Goal: Task Accomplishment & Management: Use online tool/utility

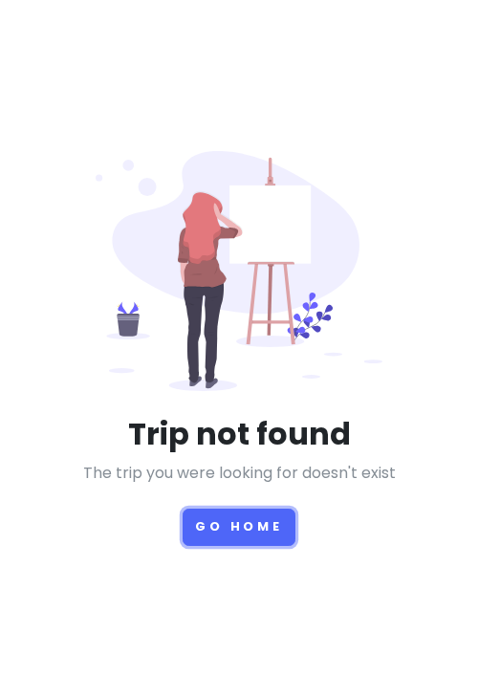
click at [230, 528] on button "Go Home" at bounding box center [239, 526] width 113 height 37
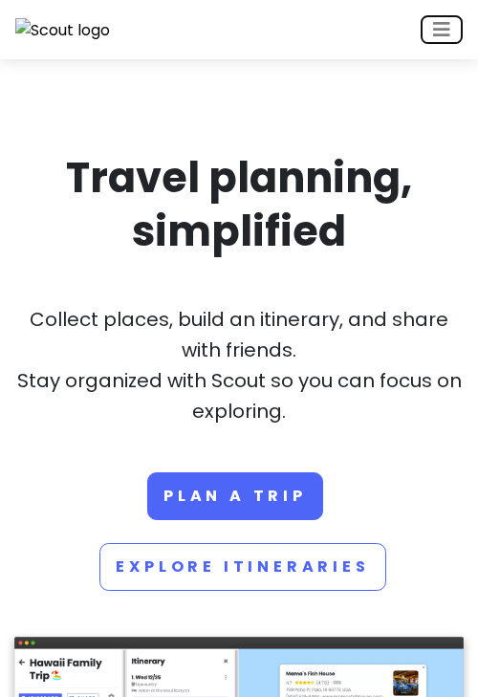
click at [431, 41] on button "Toggle navigation" at bounding box center [441, 29] width 42 height 29
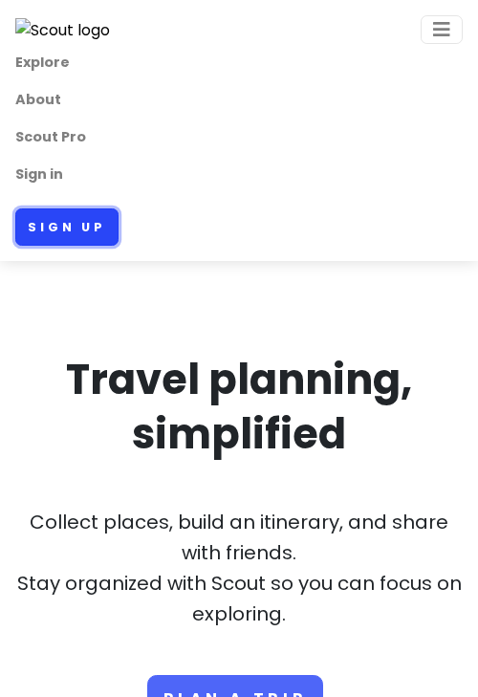
click at [69, 231] on link "Sign up" at bounding box center [66, 226] width 103 height 37
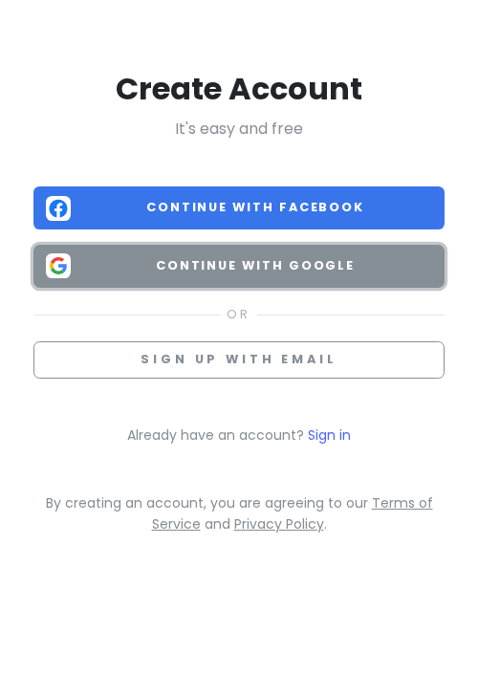
click at [203, 255] on button "Continue with Google" at bounding box center [238, 266] width 411 height 43
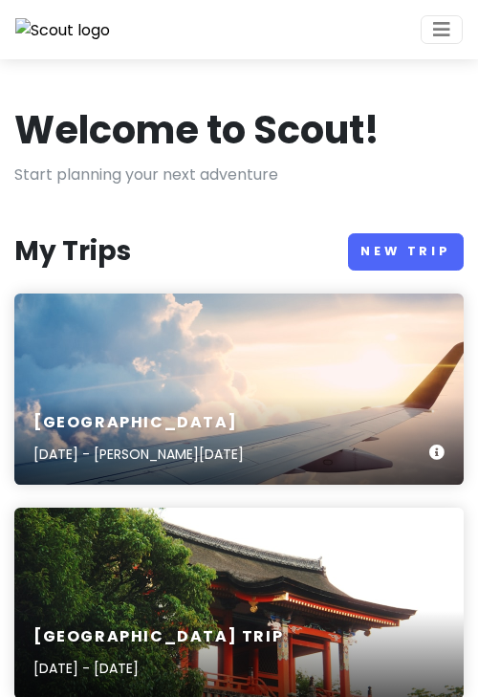
click at [246, 340] on div "Sydney [DATE] - [PERSON_NAME][DATE]" at bounding box center [238, 388] width 449 height 191
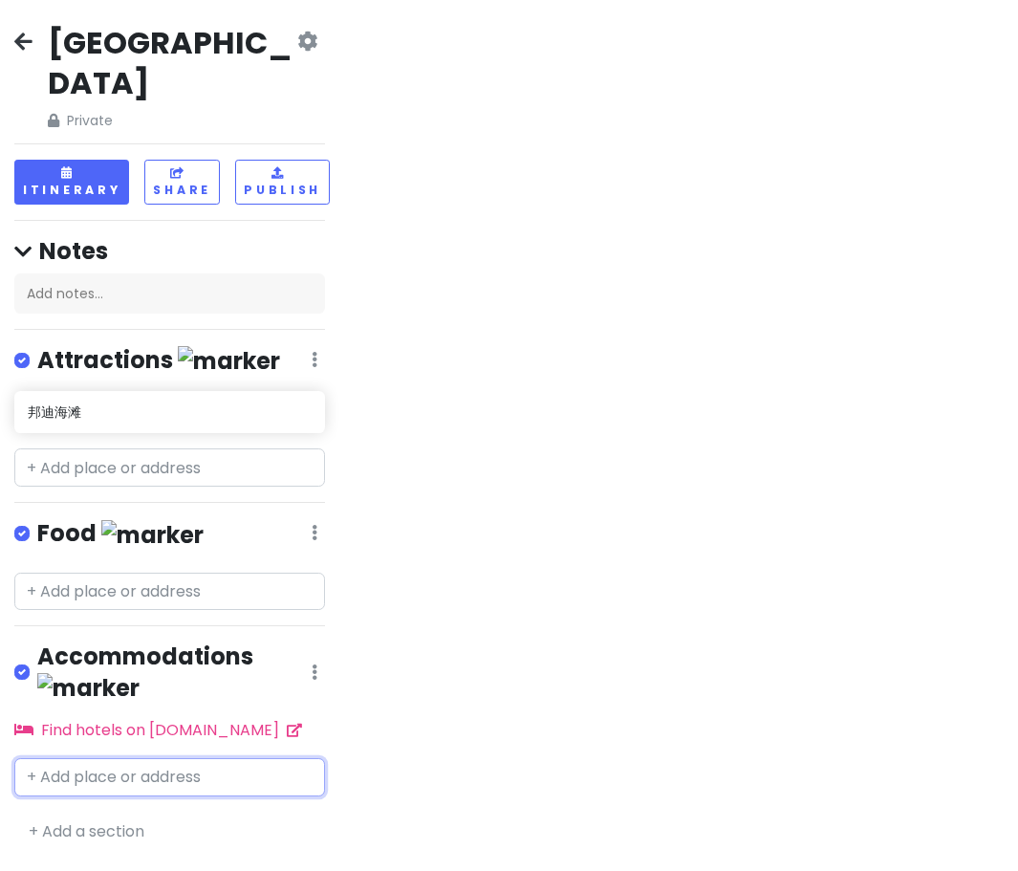
click at [116, 696] on input "text" at bounding box center [169, 777] width 311 height 38
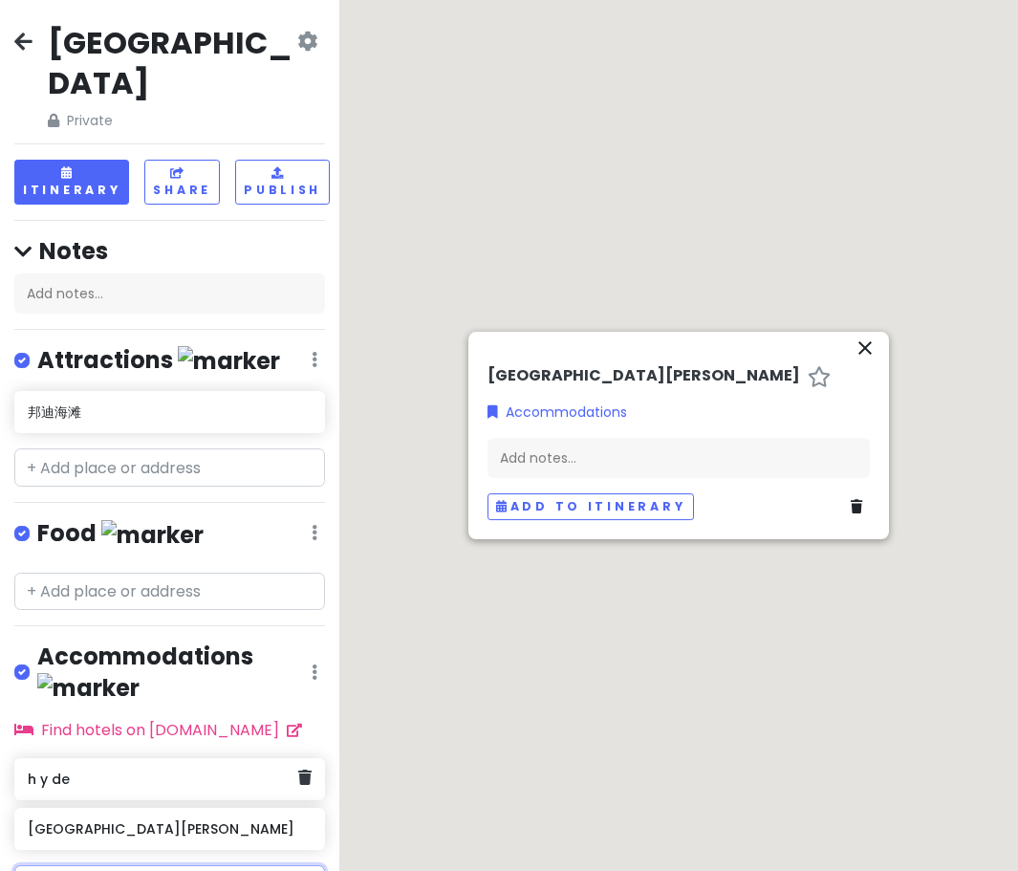
click at [305, 696] on div "h y de" at bounding box center [169, 779] width 311 height 42
click at [308, 696] on link at bounding box center [304, 777] width 13 height 25
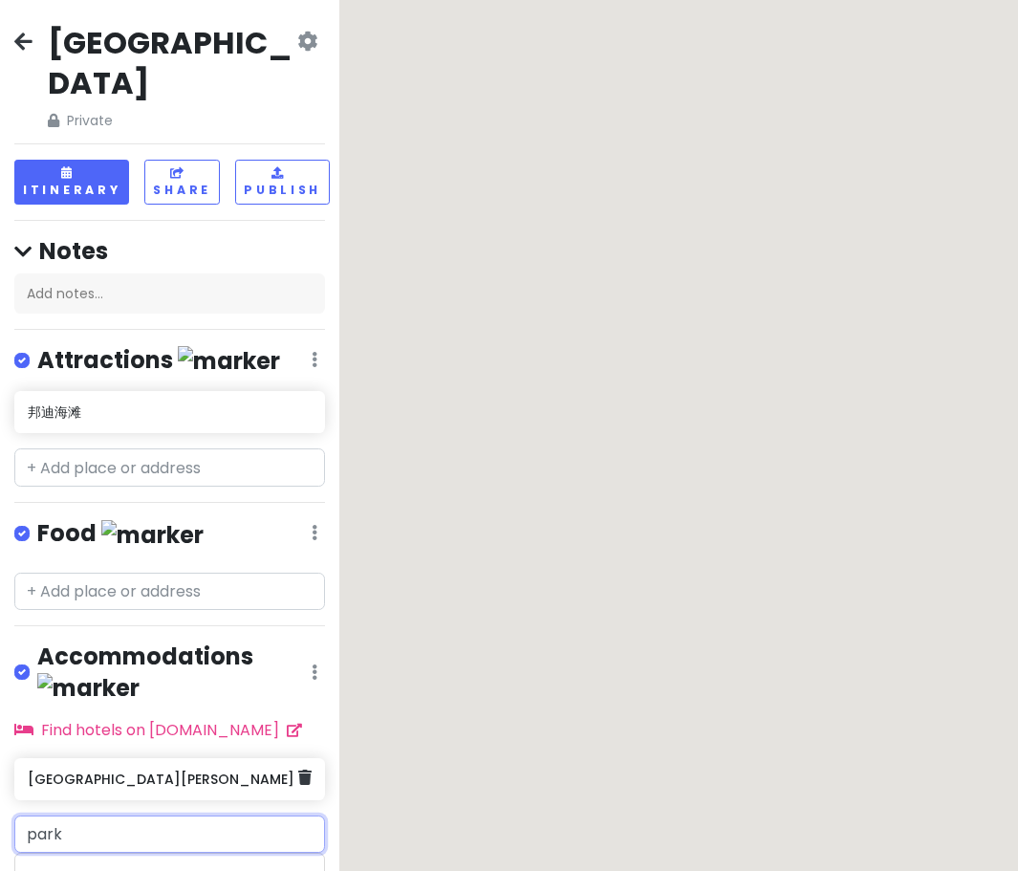
click at [306, 696] on icon at bounding box center [304, 776] width 13 height 15
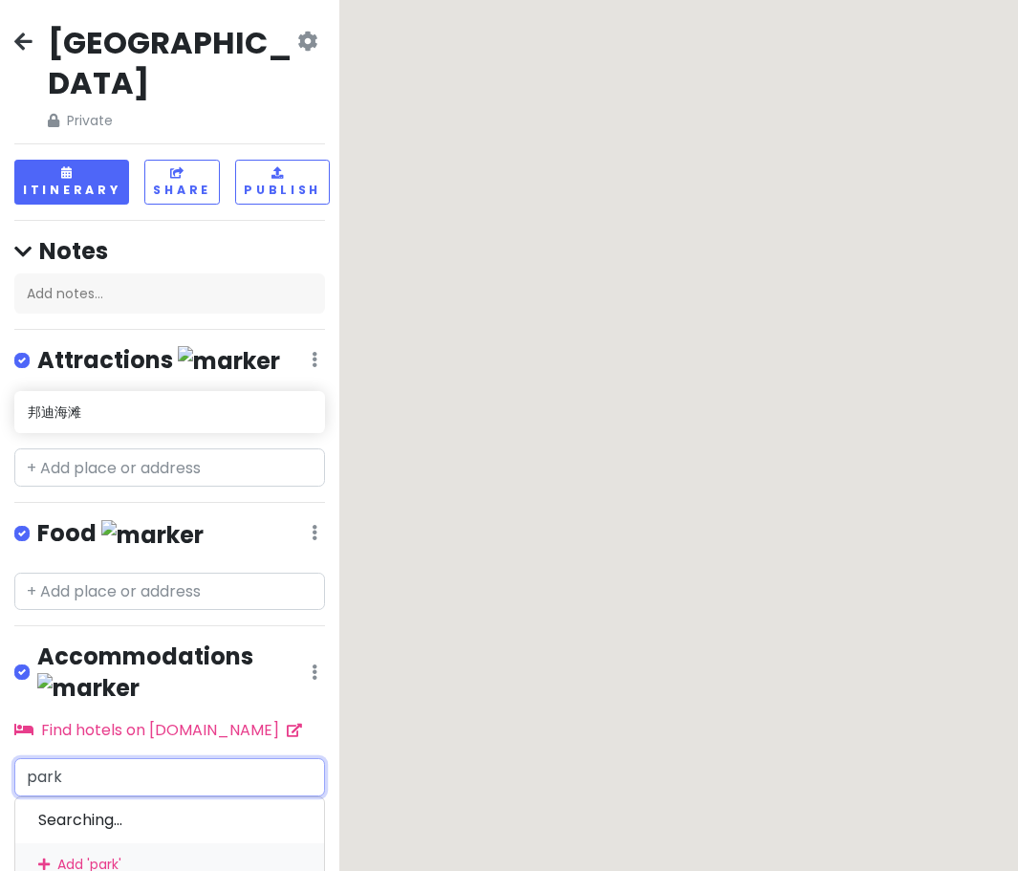
click at [29, 696] on input "park" at bounding box center [169, 777] width 311 height 38
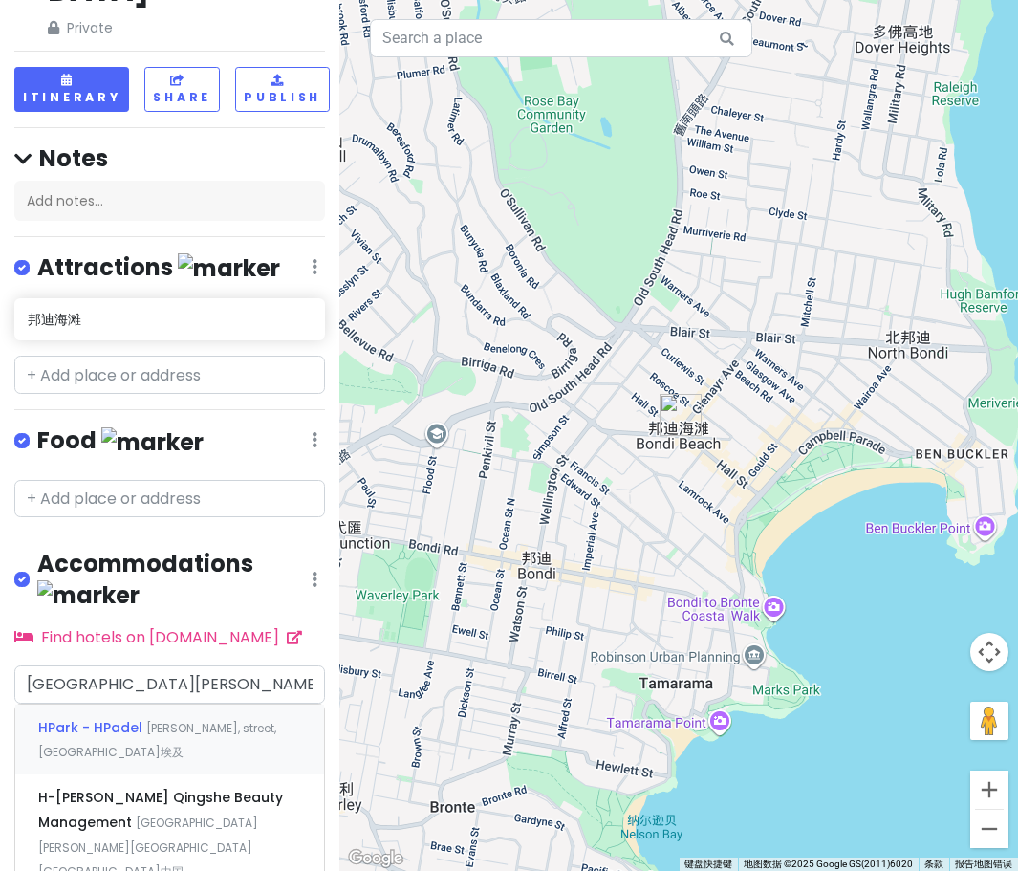
scroll to position [94, 0]
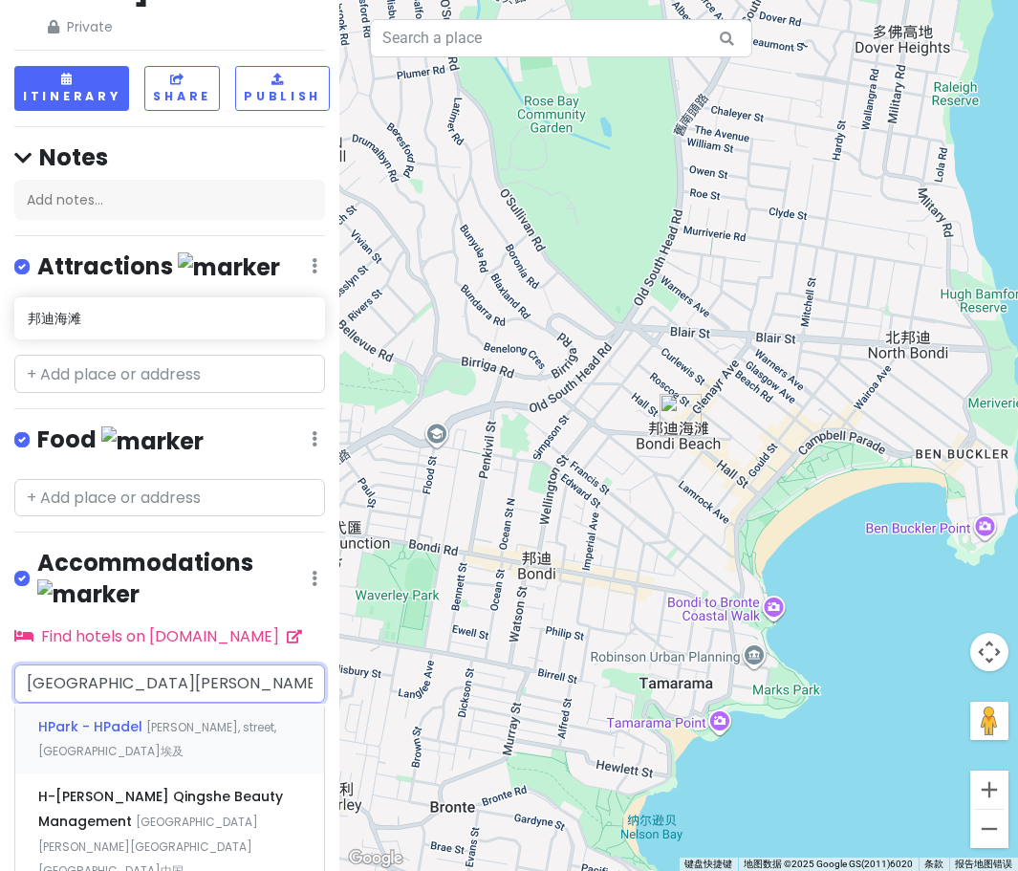
click at [54, 664] on input "[GEOGRAPHIC_DATA][PERSON_NAME]" at bounding box center [169, 683] width 311 height 38
type input "[GEOGRAPHIC_DATA][PERSON_NAME]"
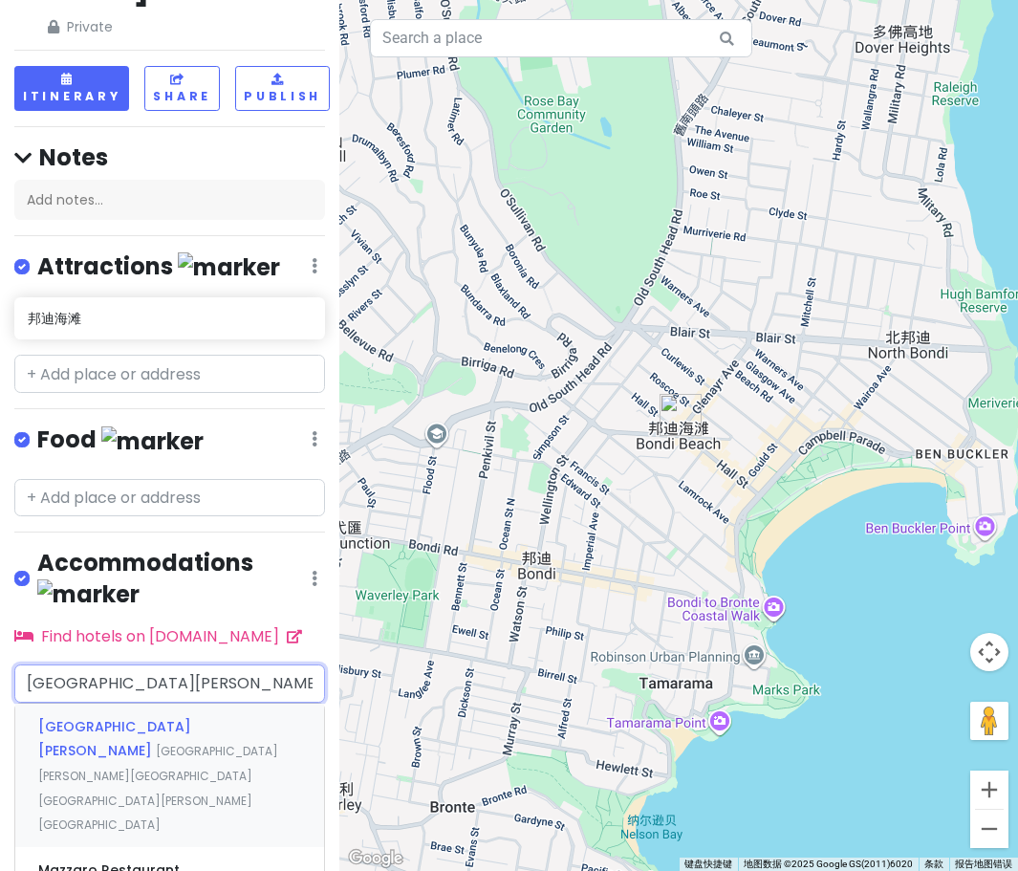
click at [204, 696] on div "[GEOGRAPHIC_DATA][PERSON_NAME] [GEOGRAPHIC_DATA][PERSON_NAME][GEOGRAPHIC_DATA] …" at bounding box center [169, 774] width 309 height 143
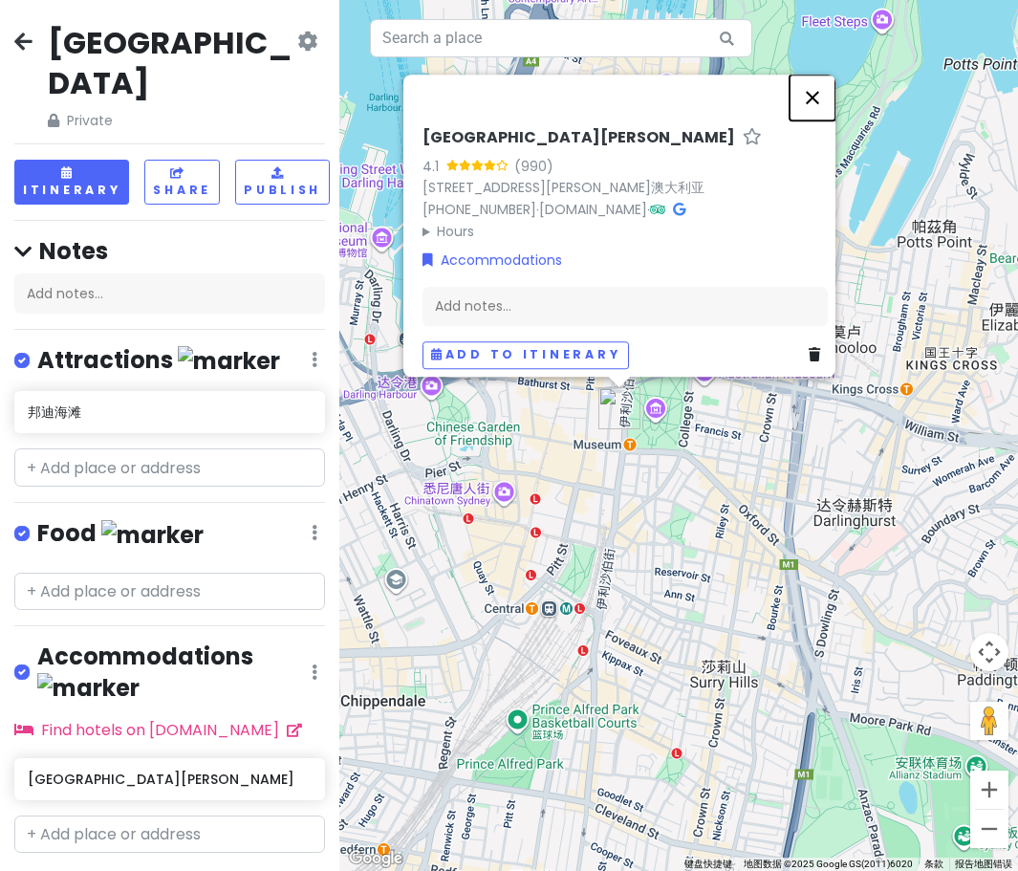
click at [477, 89] on button "关闭" at bounding box center [812, 98] width 46 height 46
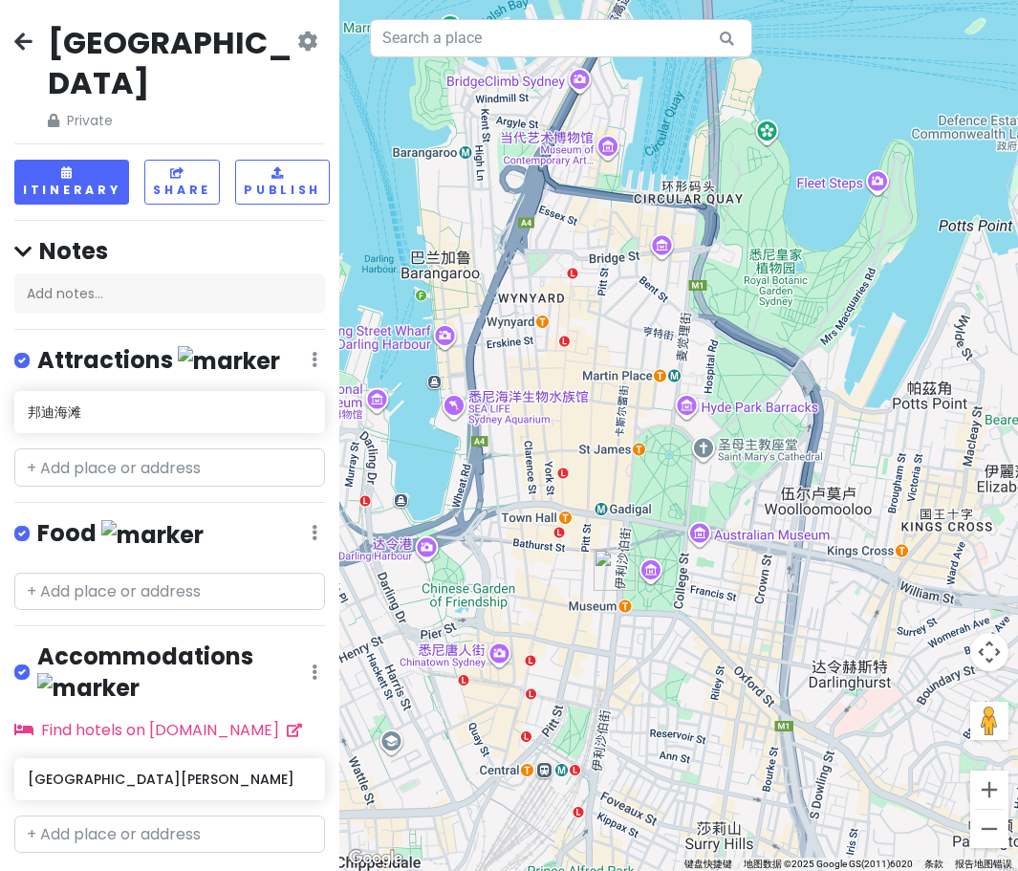
drag, startPoint x: 736, startPoint y: 428, endPoint x: 731, endPoint y: 593, distance: 165.4
click at [477, 593] on div at bounding box center [678, 435] width 678 height 871
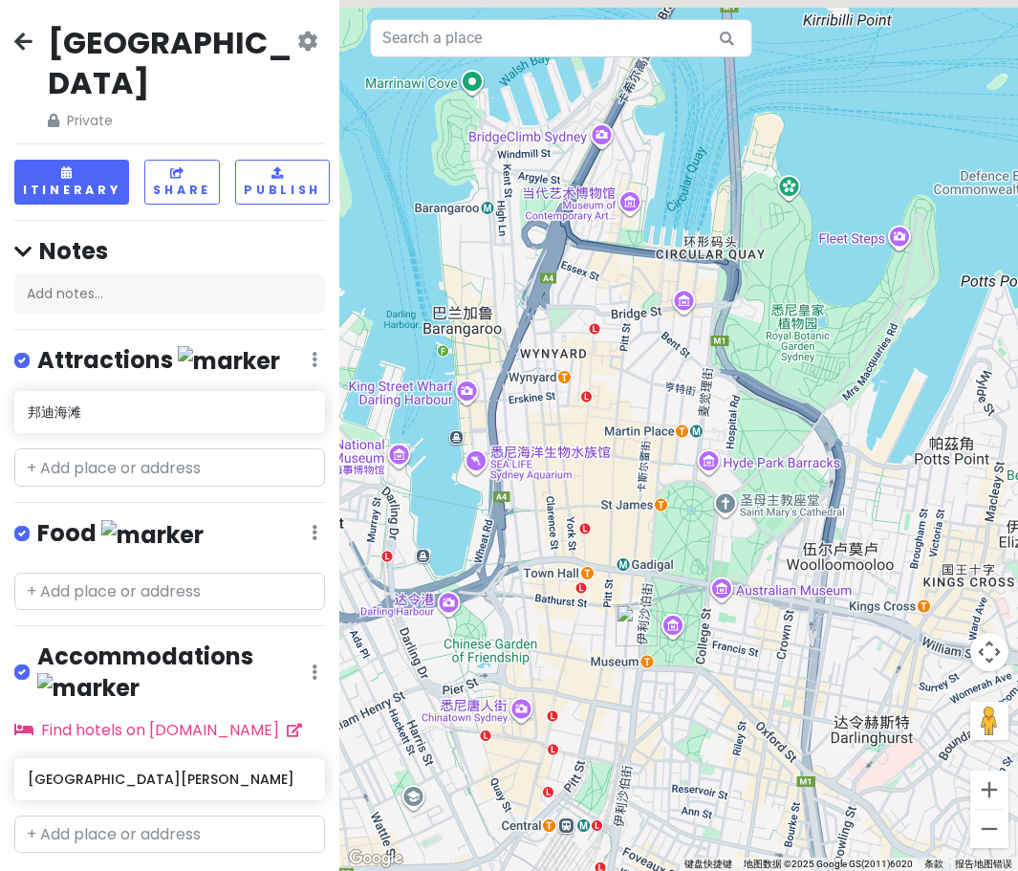
drag, startPoint x: 710, startPoint y: 505, endPoint x: 735, endPoint y: 570, distance: 69.6
click at [477, 570] on div at bounding box center [678, 435] width 678 height 871
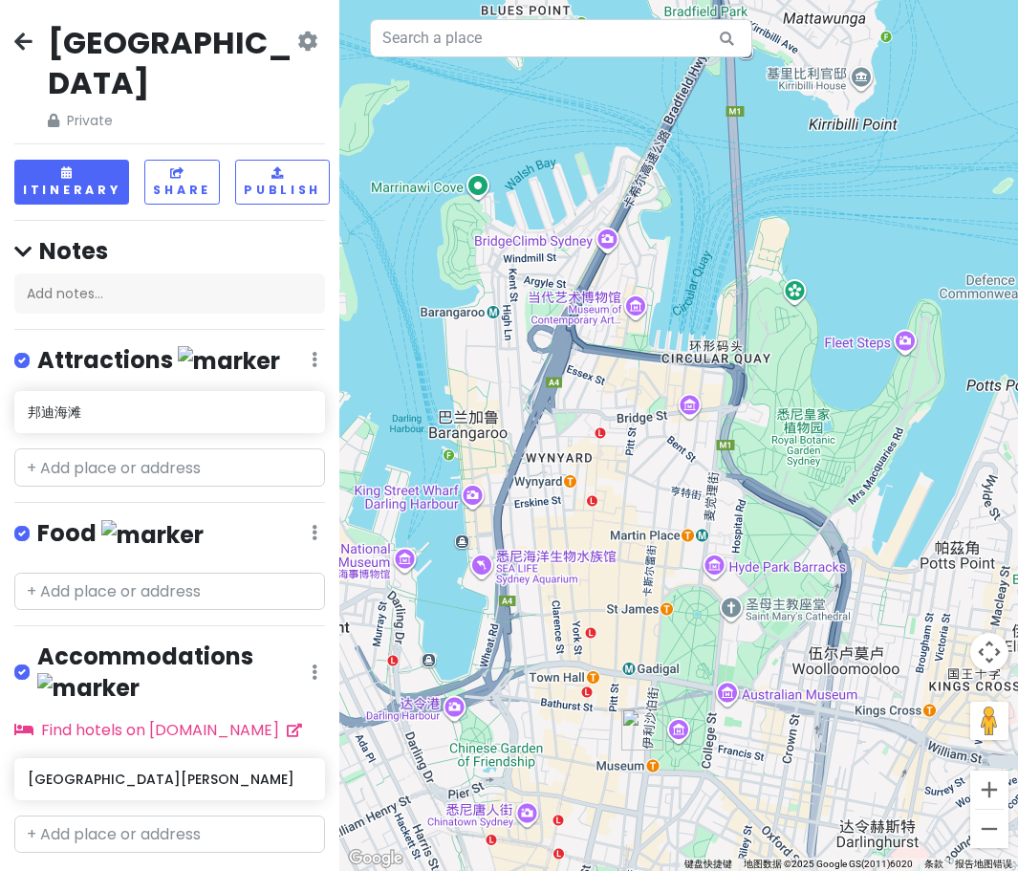
drag, startPoint x: 733, startPoint y: 470, endPoint x: 737, endPoint y: 576, distance: 106.1
click at [477, 575] on div at bounding box center [678, 435] width 678 height 871
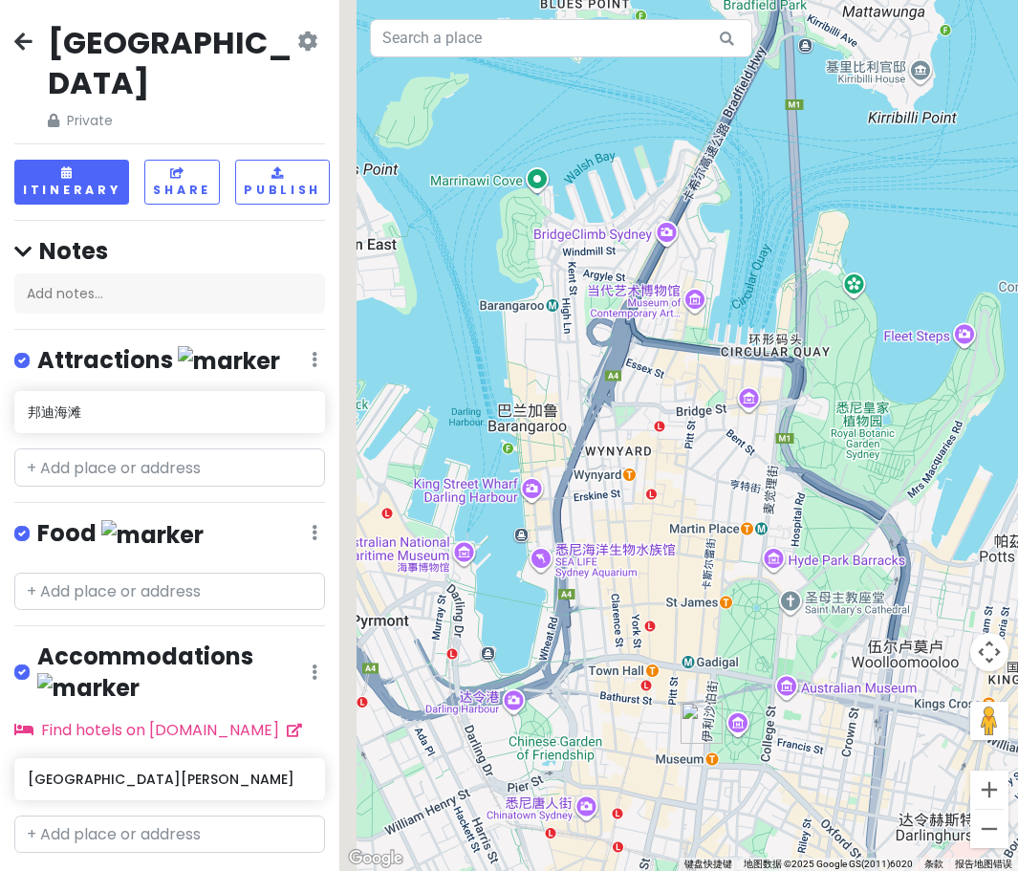
drag, startPoint x: 606, startPoint y: 577, endPoint x: 667, endPoint y: 566, distance: 62.2
click at [477, 566] on div at bounding box center [678, 435] width 678 height 871
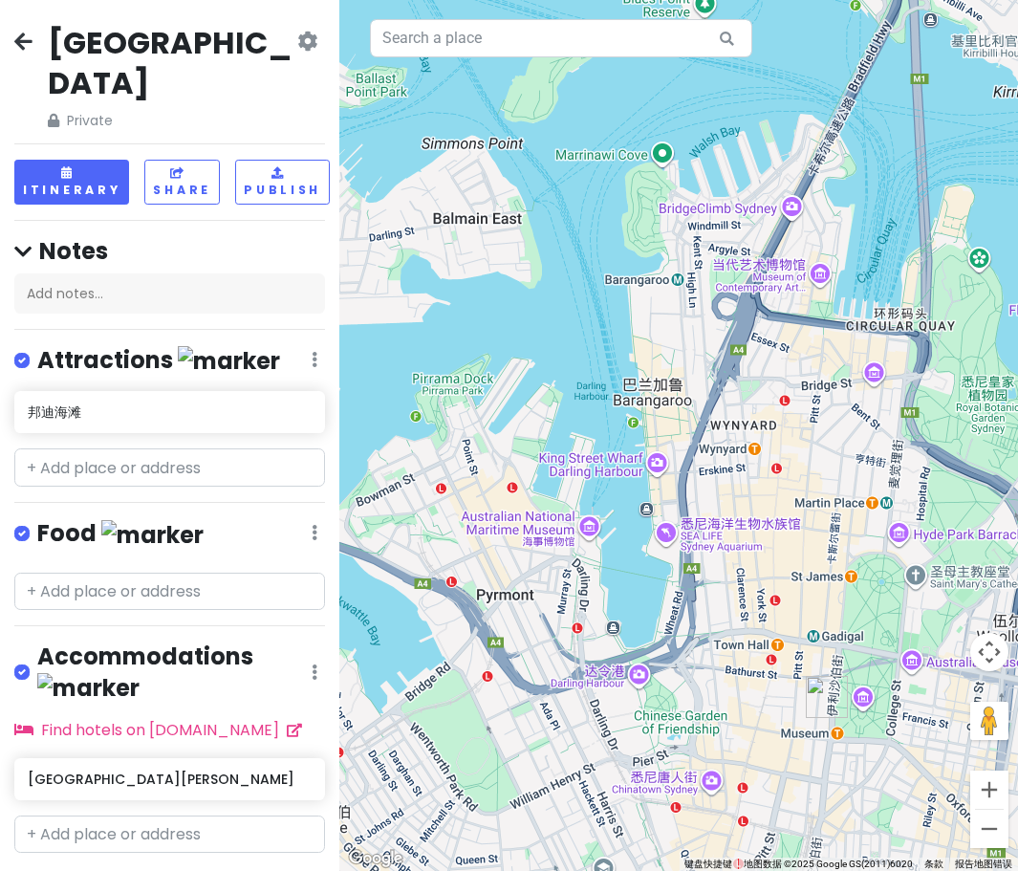
drag, startPoint x: 642, startPoint y: 571, endPoint x: 770, endPoint y: 546, distance: 130.6
click at [477, 546] on div at bounding box center [678, 435] width 678 height 871
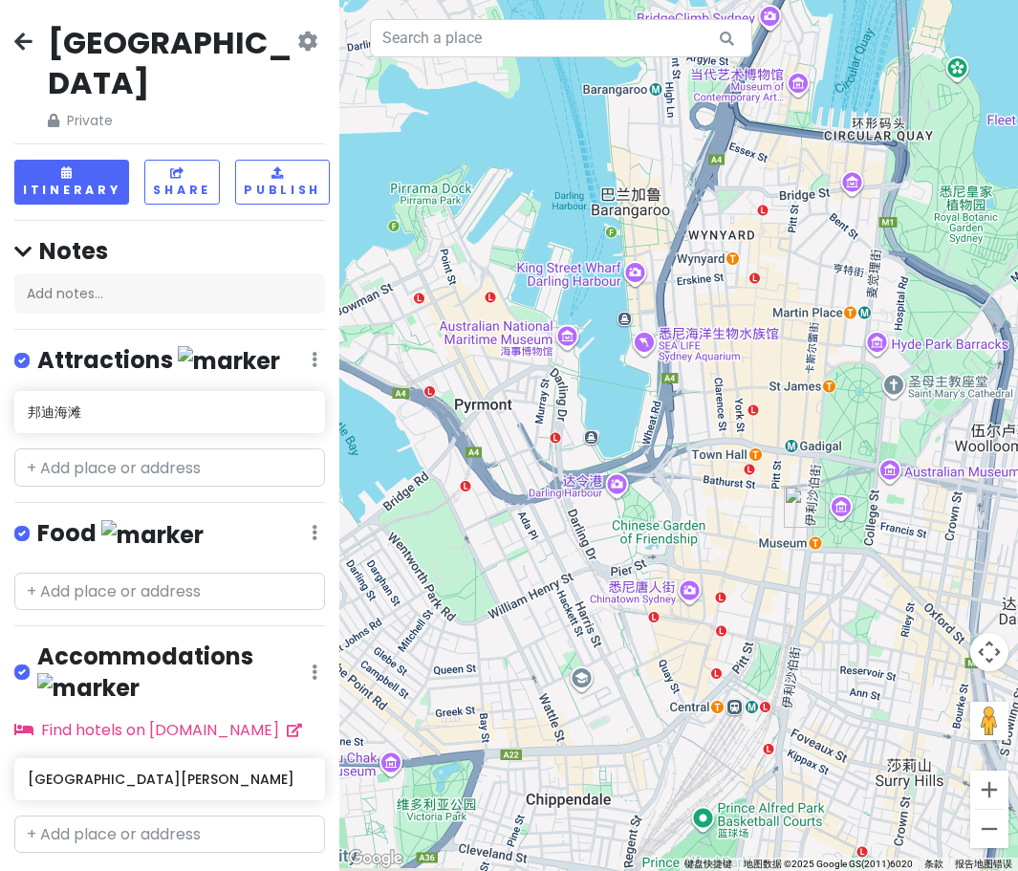
drag, startPoint x: 656, startPoint y: 468, endPoint x: 627, endPoint y: 264, distance: 206.5
click at [477, 264] on div at bounding box center [678, 435] width 678 height 871
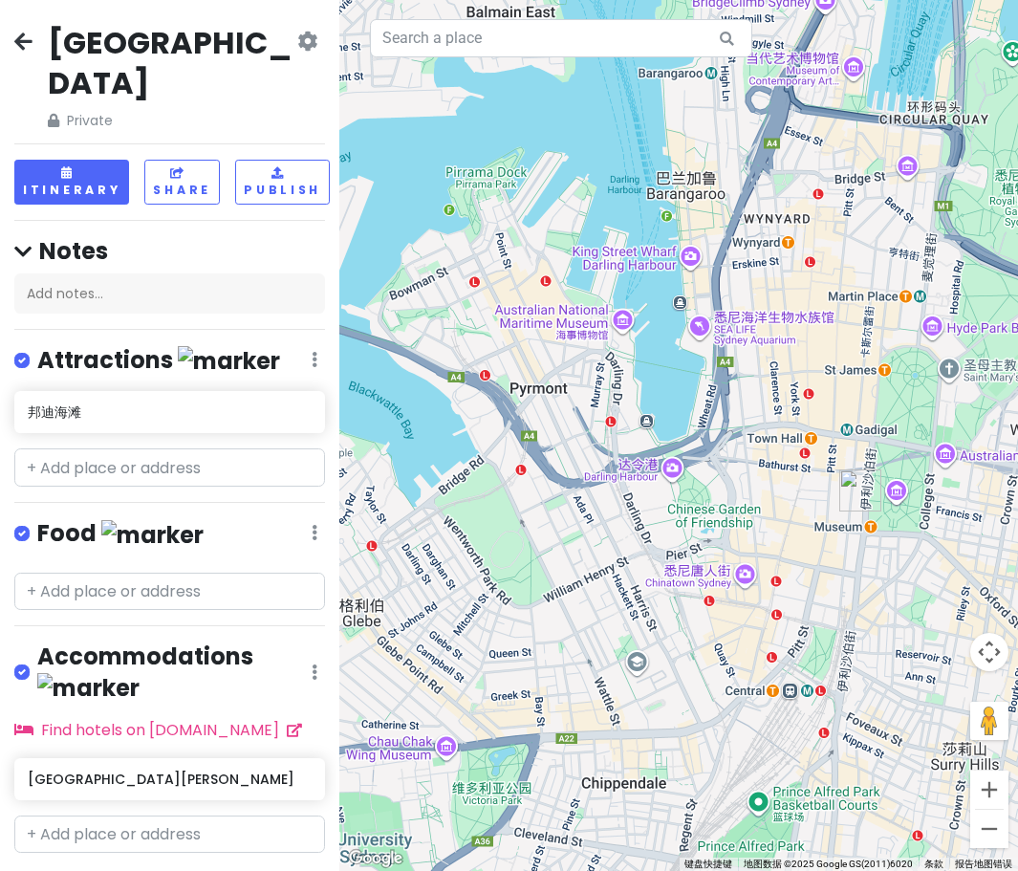
drag, startPoint x: 602, startPoint y: 311, endPoint x: 668, endPoint y: 311, distance: 65.9
click at [477, 311] on div at bounding box center [678, 435] width 678 height 871
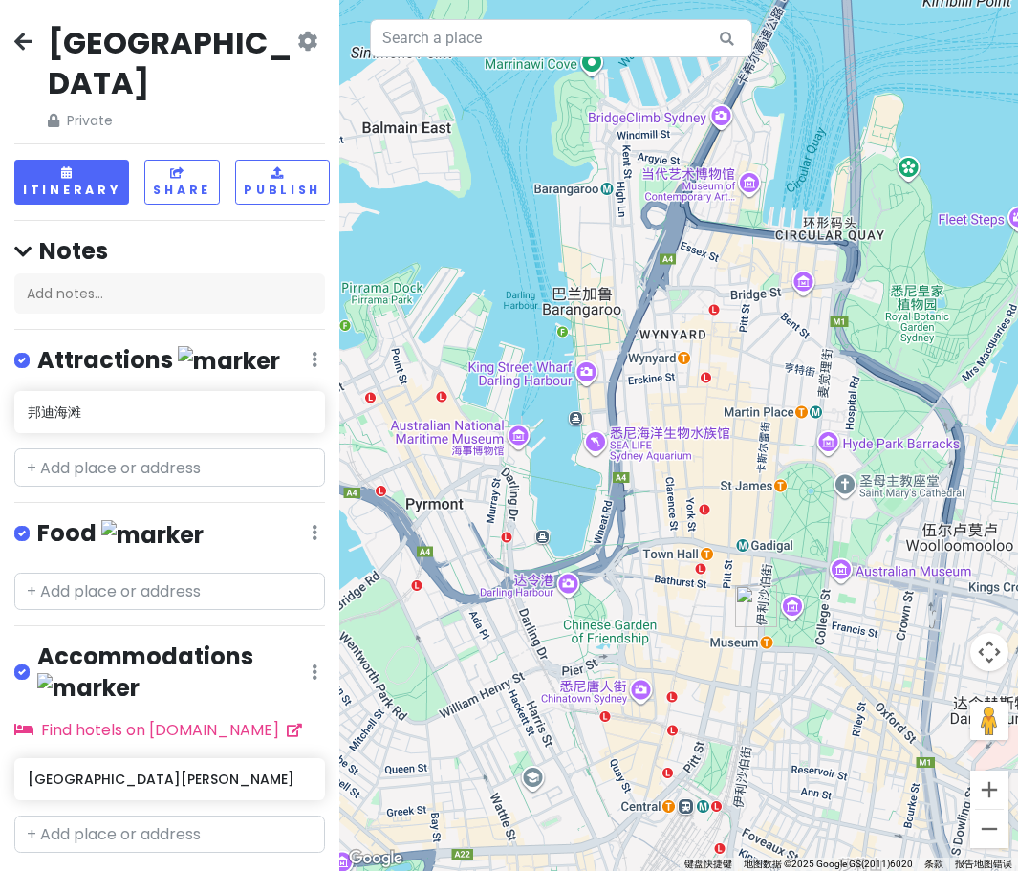
drag, startPoint x: 654, startPoint y: 320, endPoint x: 552, endPoint y: 437, distance: 154.4
click at [477, 437] on div at bounding box center [678, 435] width 678 height 871
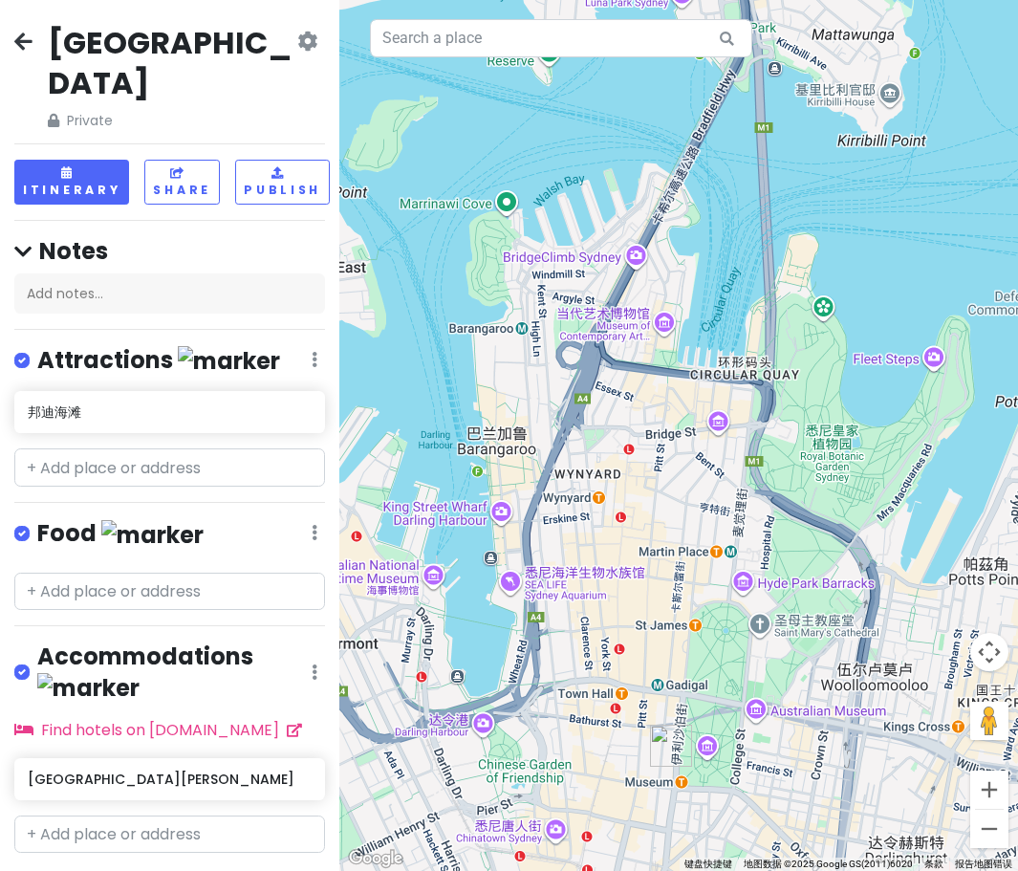
drag, startPoint x: 639, startPoint y: 297, endPoint x: 550, endPoint y: 450, distance: 176.9
click at [477, 450] on div at bounding box center [678, 435] width 678 height 871
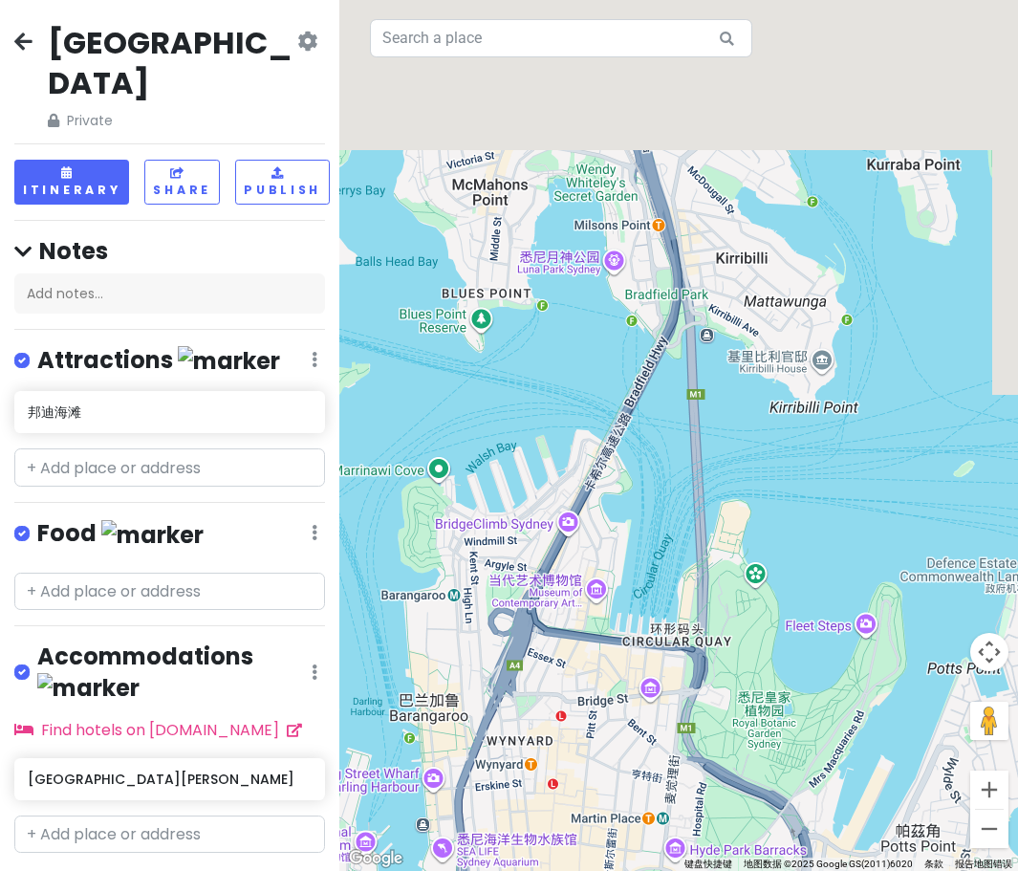
drag, startPoint x: 635, startPoint y: 401, endPoint x: 576, endPoint y: 625, distance: 231.1
click at [477, 625] on div at bounding box center [678, 435] width 678 height 871
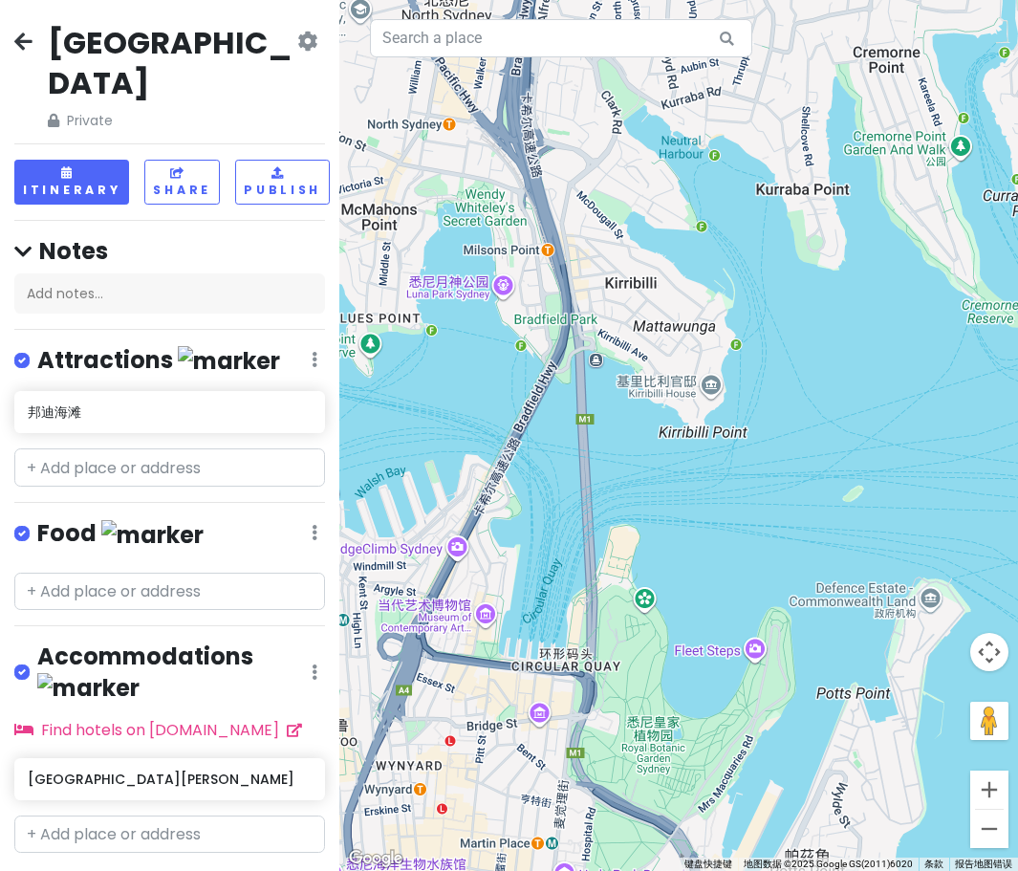
drag, startPoint x: 716, startPoint y: 545, endPoint x: 562, endPoint y: 500, distance: 160.3
click at [477, 500] on div at bounding box center [678, 435] width 678 height 871
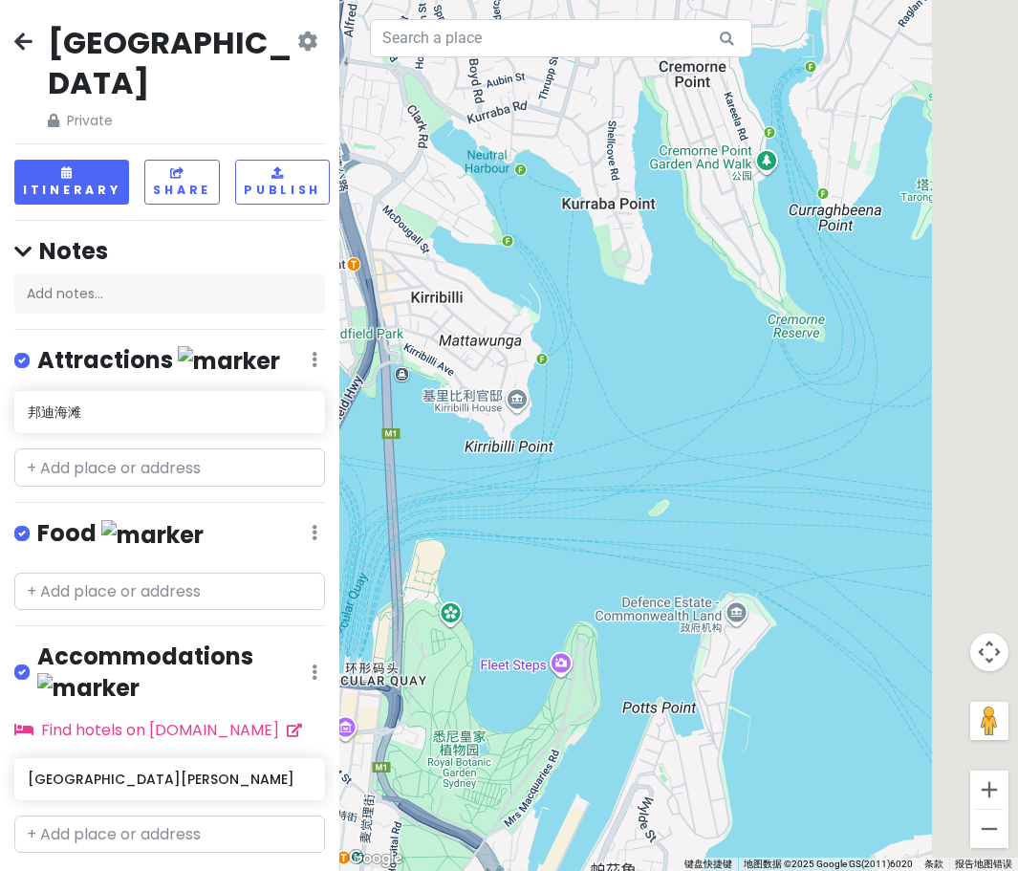
drag, startPoint x: 608, startPoint y: 507, endPoint x: 534, endPoint y: 544, distance: 82.1
click at [477, 544] on div at bounding box center [678, 435] width 678 height 871
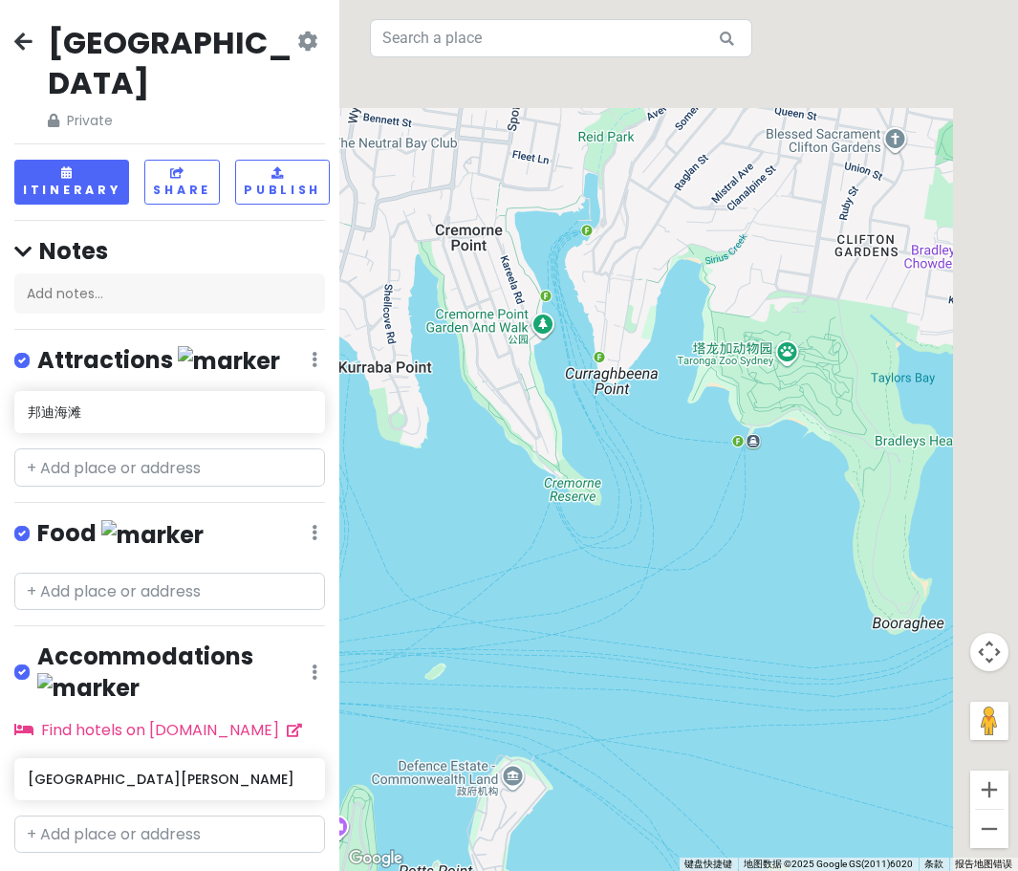
drag, startPoint x: 599, startPoint y: 537, endPoint x: 454, endPoint y: 654, distance: 186.3
click at [454, 654] on div at bounding box center [678, 435] width 678 height 871
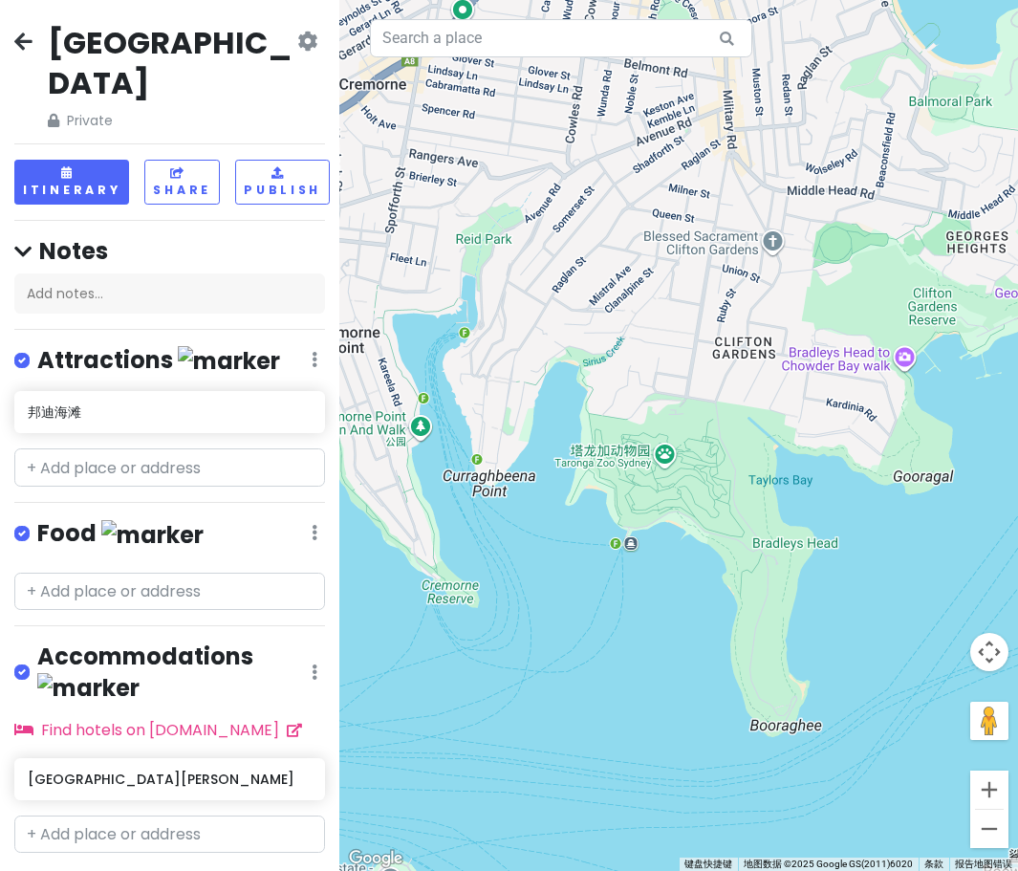
drag, startPoint x: 576, startPoint y: 572, endPoint x: 456, endPoint y: 673, distance: 156.7
click at [456, 673] on div at bounding box center [678, 435] width 678 height 871
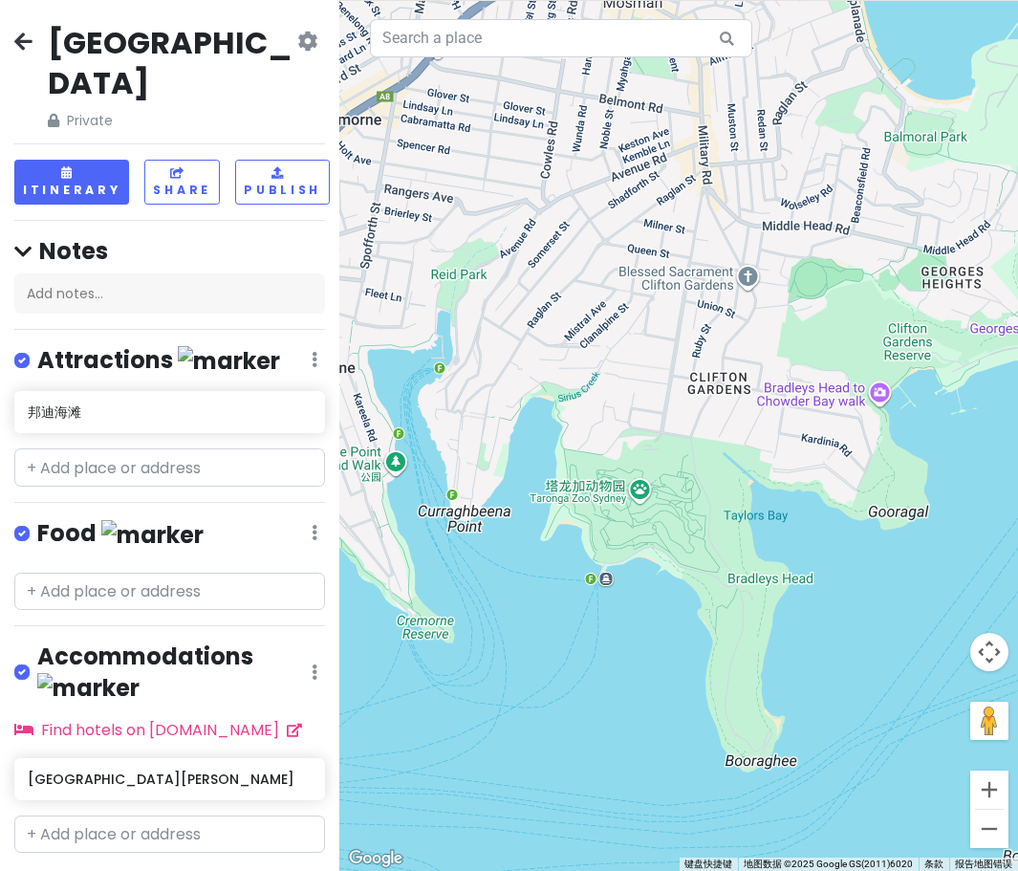
drag, startPoint x: 525, startPoint y: 643, endPoint x: 500, endPoint y: 678, distance: 43.2
click at [477, 678] on div at bounding box center [678, 435] width 678 height 871
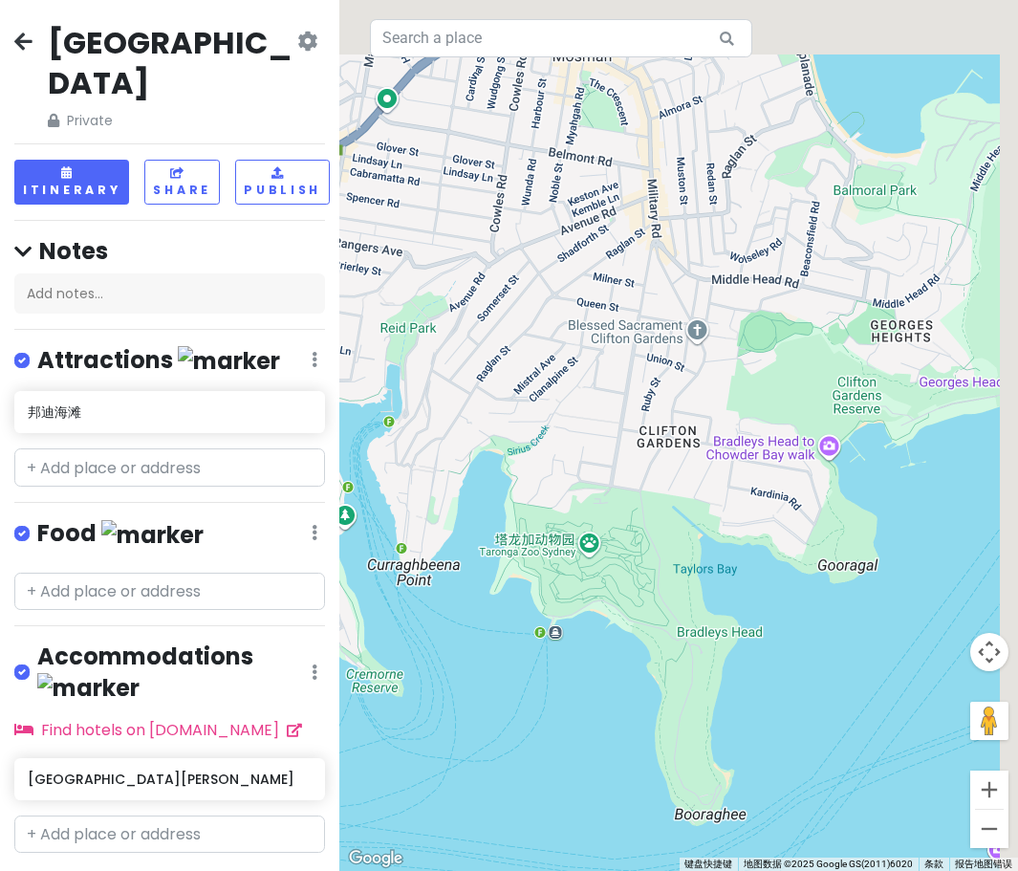
drag, startPoint x: 499, startPoint y: 675, endPoint x: 475, endPoint y: 702, distance: 36.6
click at [477, 696] on div at bounding box center [678, 435] width 678 height 871
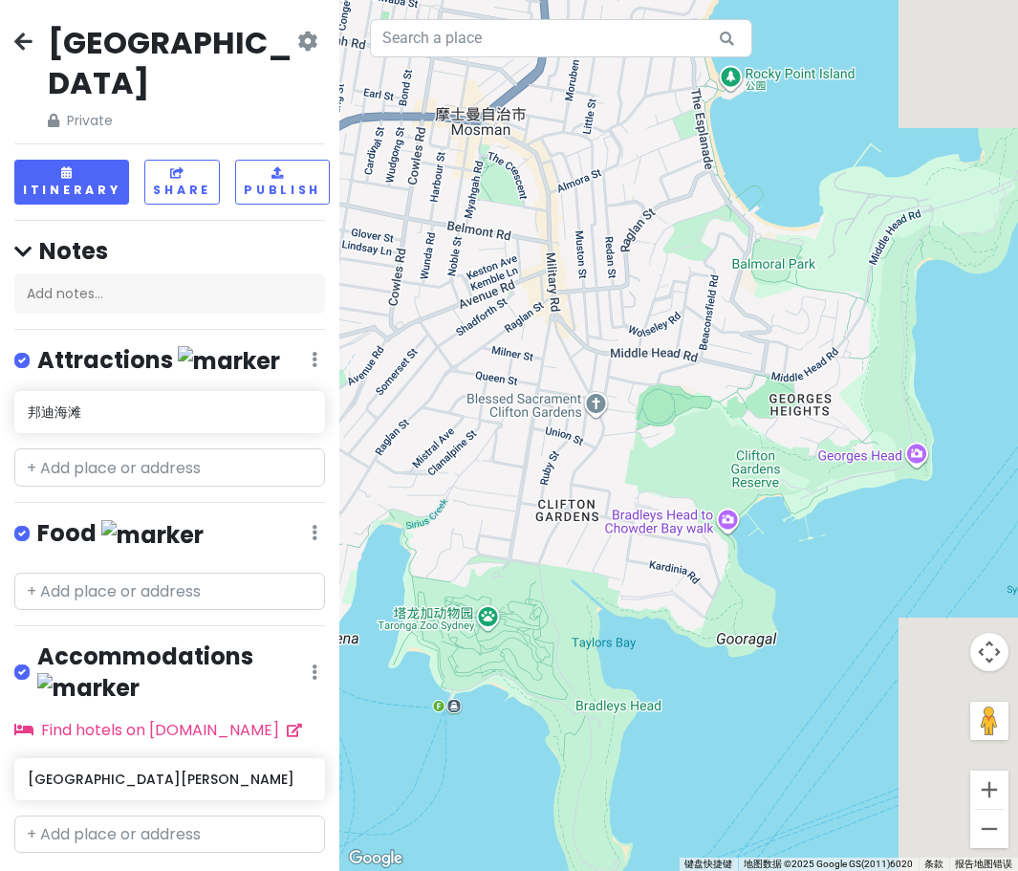
drag, startPoint x: 587, startPoint y: 614, endPoint x: 494, endPoint y: 678, distance: 112.7
click at [477, 678] on div at bounding box center [678, 435] width 678 height 871
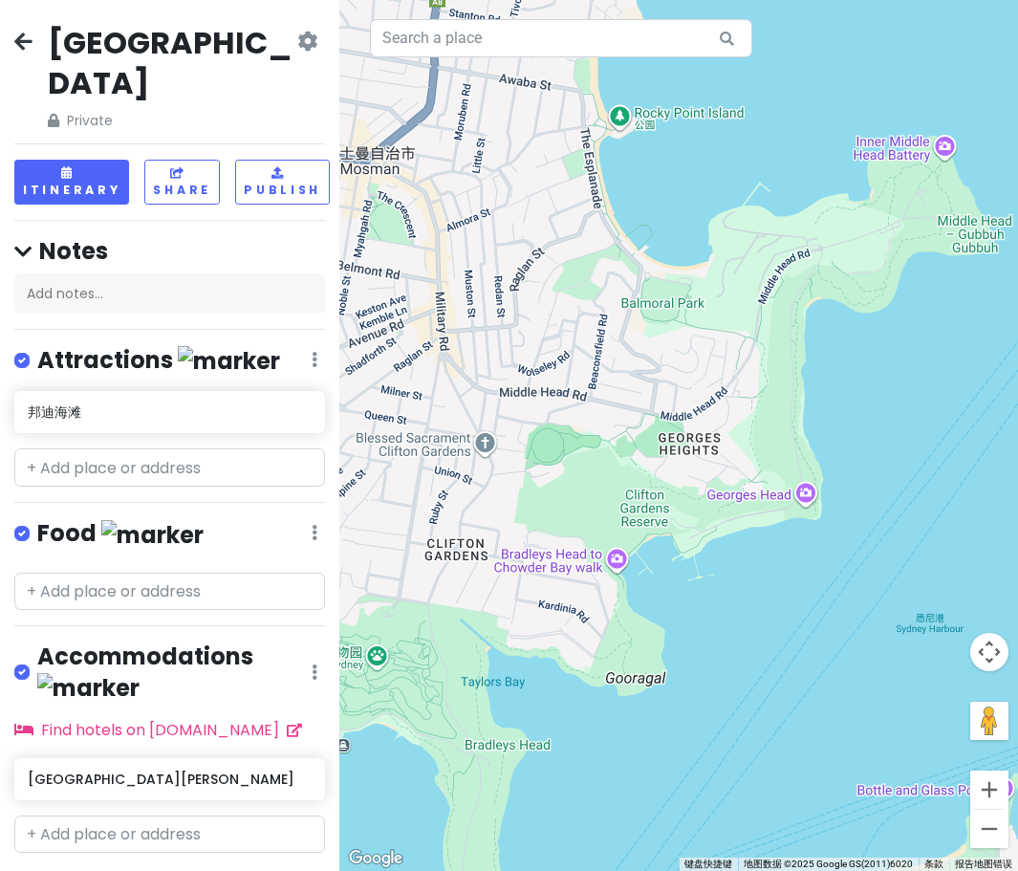
drag, startPoint x: 575, startPoint y: 574, endPoint x: 460, endPoint y: 614, distance: 122.4
click at [460, 614] on div at bounding box center [678, 435] width 678 height 871
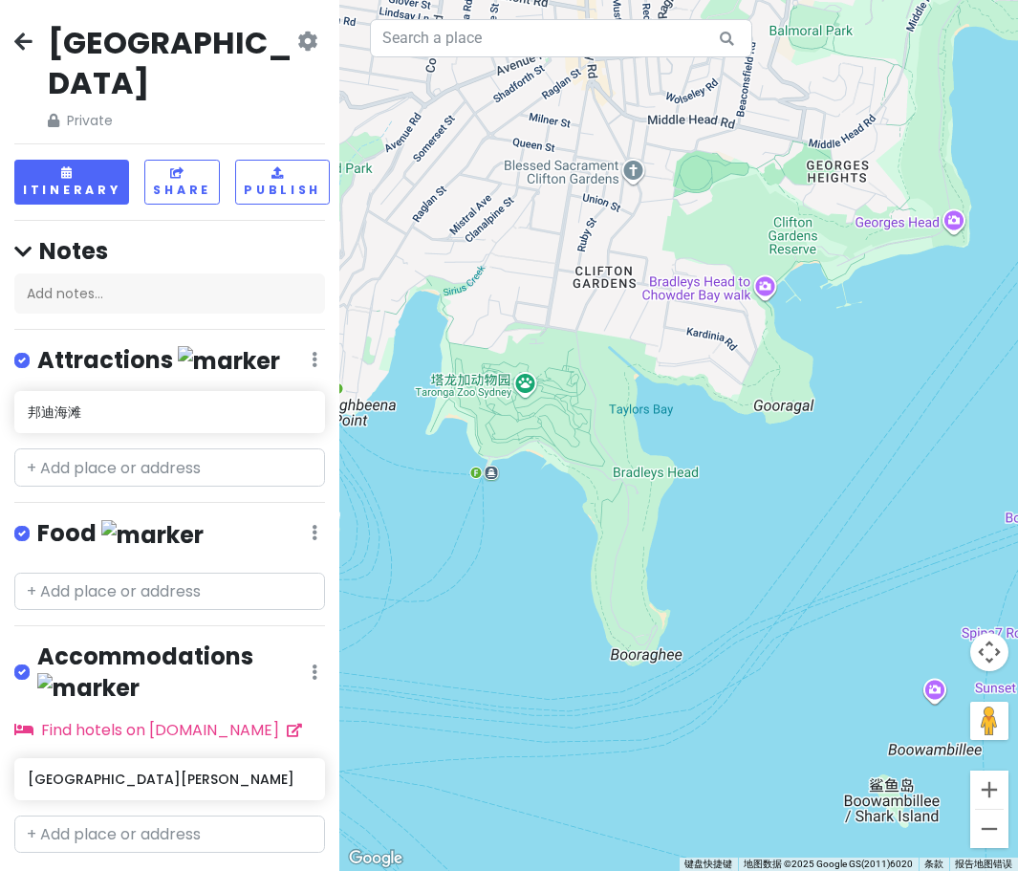
drag, startPoint x: 481, startPoint y: 611, endPoint x: 633, endPoint y: 331, distance: 318.6
click at [477, 334] on div at bounding box center [678, 435] width 678 height 871
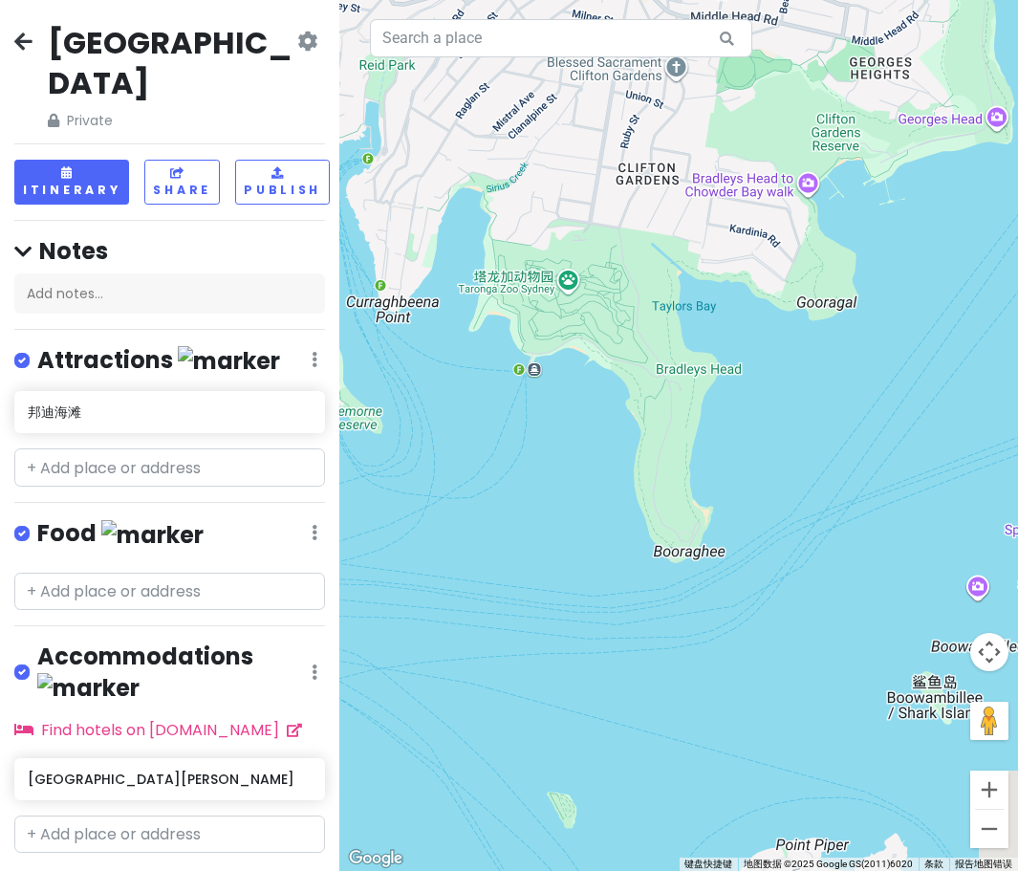
drag, startPoint x: 547, startPoint y: 638, endPoint x: 571, endPoint y: 376, distance: 264.0
click at [477, 378] on div at bounding box center [678, 435] width 678 height 871
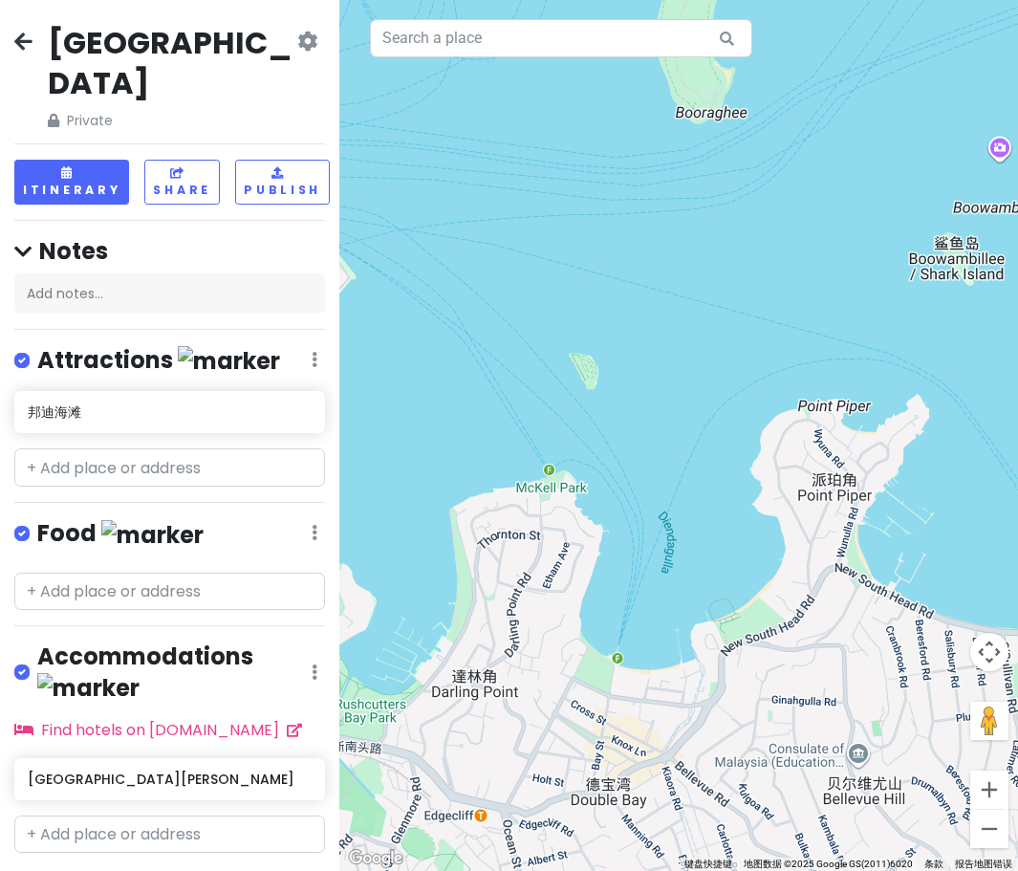
drag, startPoint x: 589, startPoint y: 565, endPoint x: 642, endPoint y: 407, distance: 166.5
click at [477, 408] on div at bounding box center [678, 435] width 678 height 871
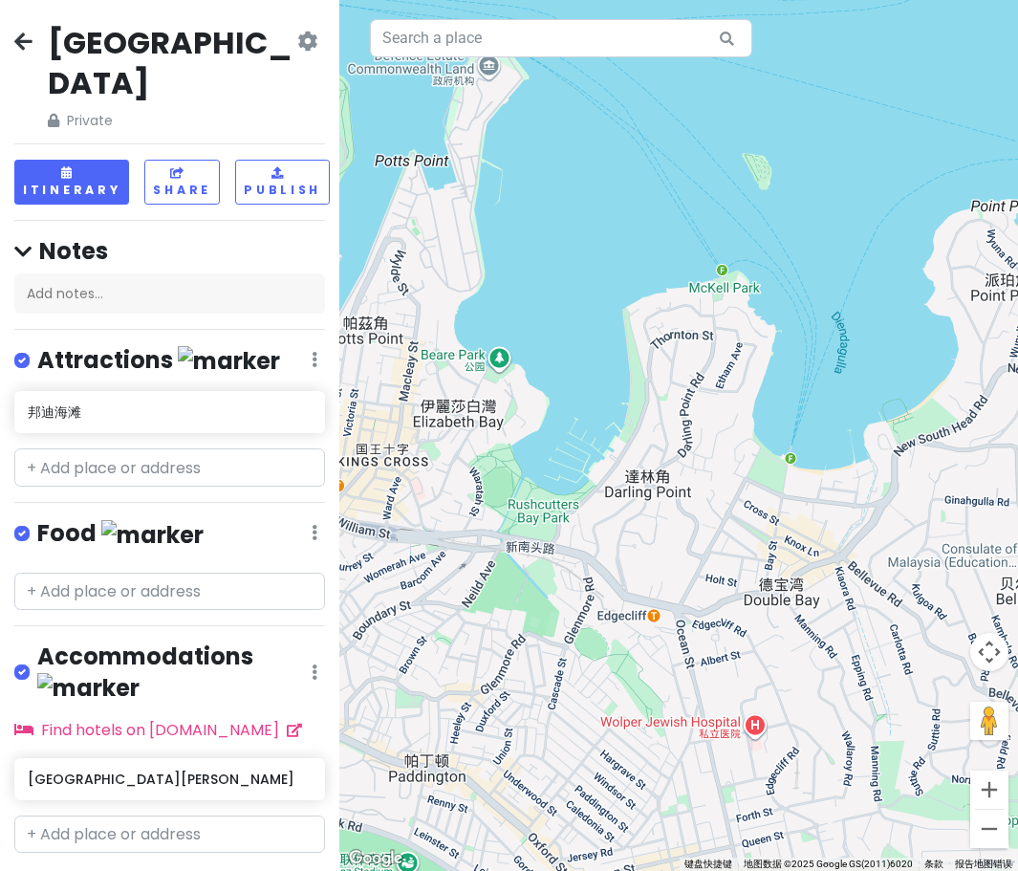
drag, startPoint x: 635, startPoint y: 450, endPoint x: 759, endPoint y: 405, distance: 131.2
click at [477, 405] on div at bounding box center [678, 435] width 678 height 871
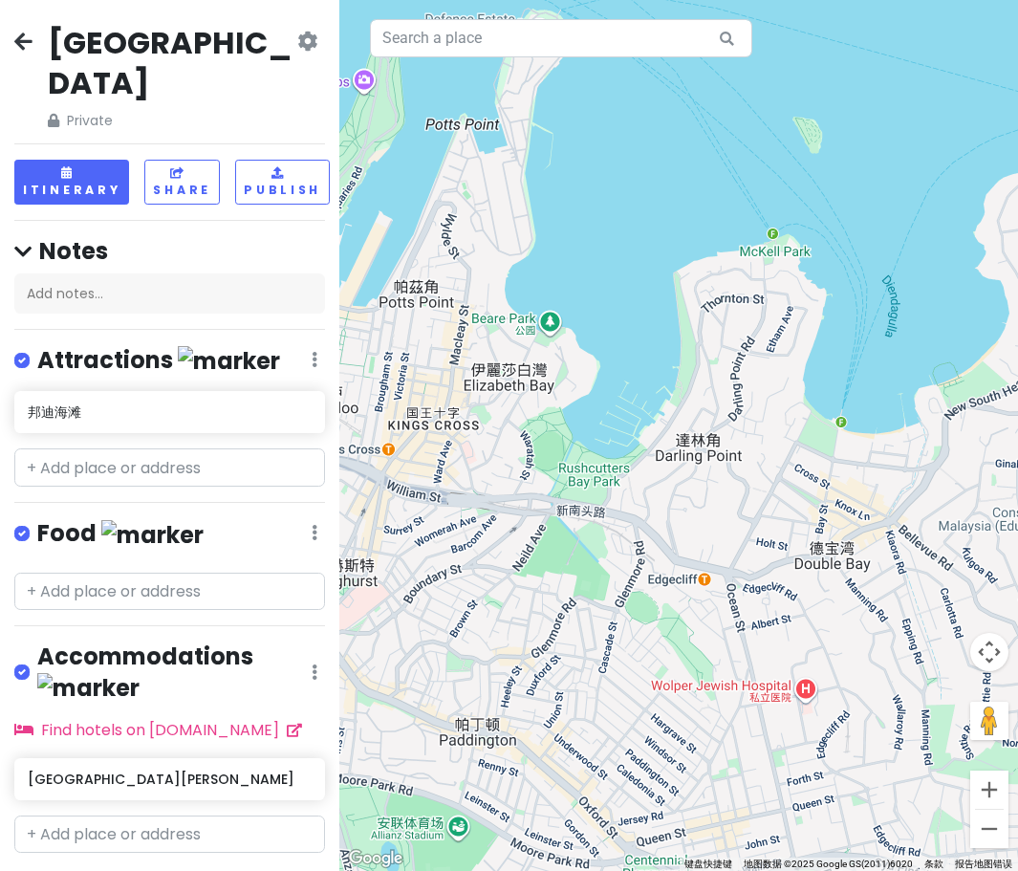
drag, startPoint x: 557, startPoint y: 464, endPoint x: 610, endPoint y: 428, distance: 63.9
click at [477, 428] on div at bounding box center [678, 435] width 678 height 871
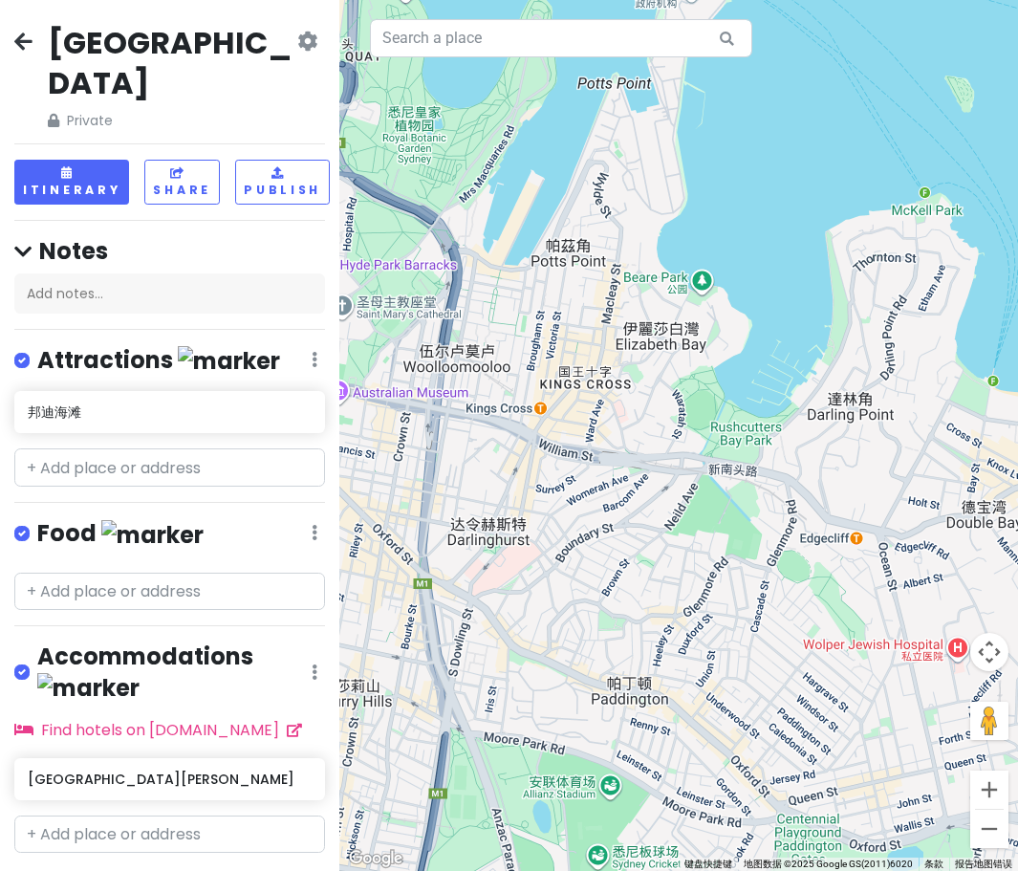
drag, startPoint x: 576, startPoint y: 431, endPoint x: 746, endPoint y: 386, distance: 175.9
click at [477, 386] on div at bounding box center [678, 435] width 678 height 871
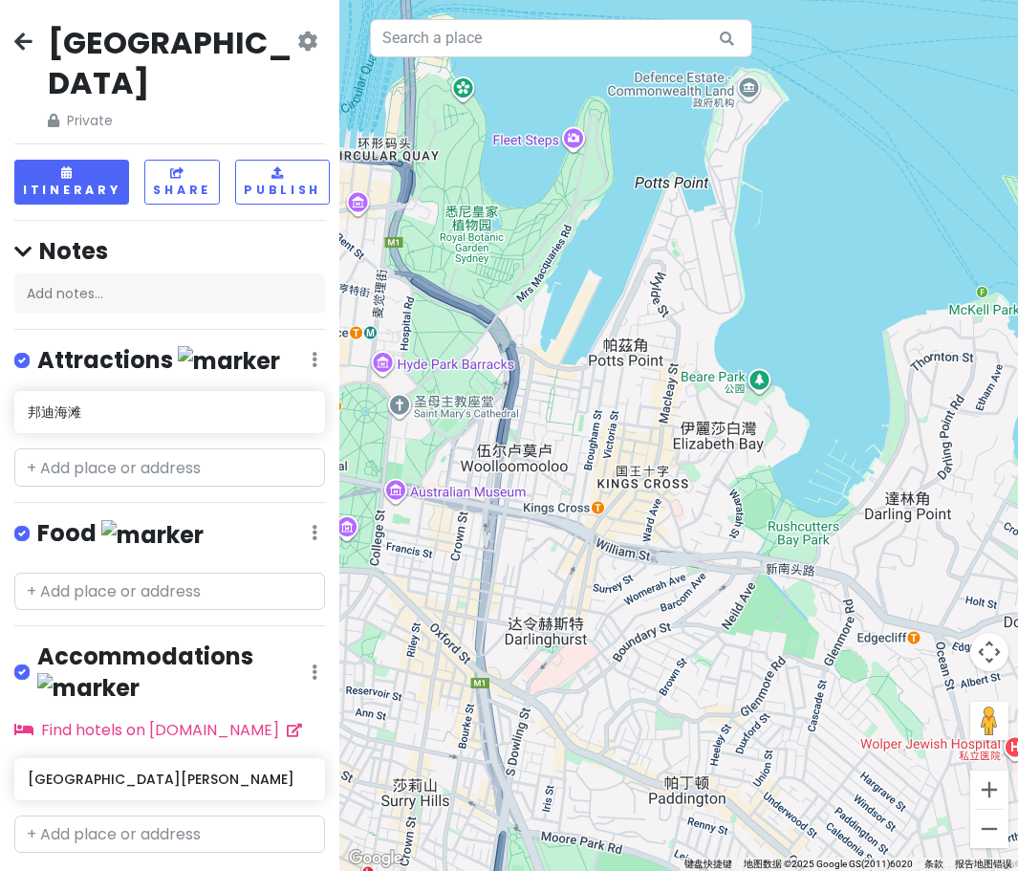
drag, startPoint x: 738, startPoint y: 413, endPoint x: 778, endPoint y: 493, distance: 89.7
click at [477, 493] on div at bounding box center [678, 435] width 678 height 871
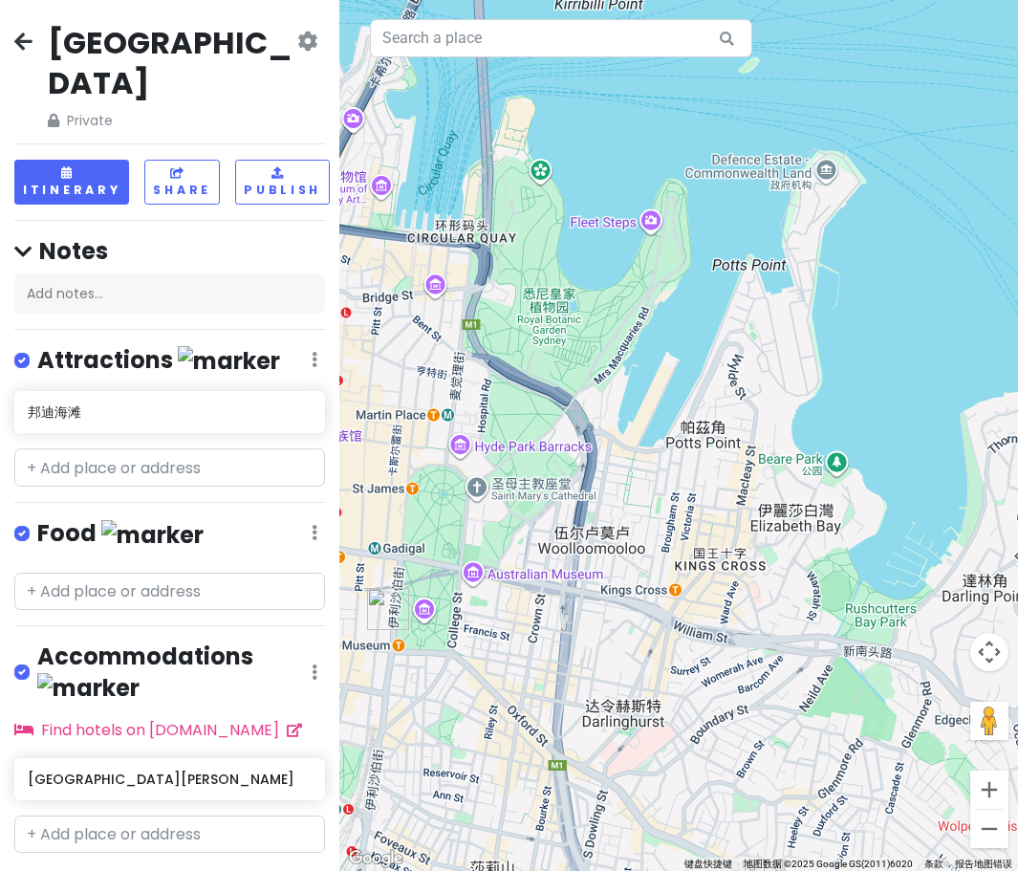
drag, startPoint x: 721, startPoint y: 499, endPoint x: 801, endPoint y: 584, distance: 116.3
click at [477, 584] on div at bounding box center [678, 435] width 678 height 871
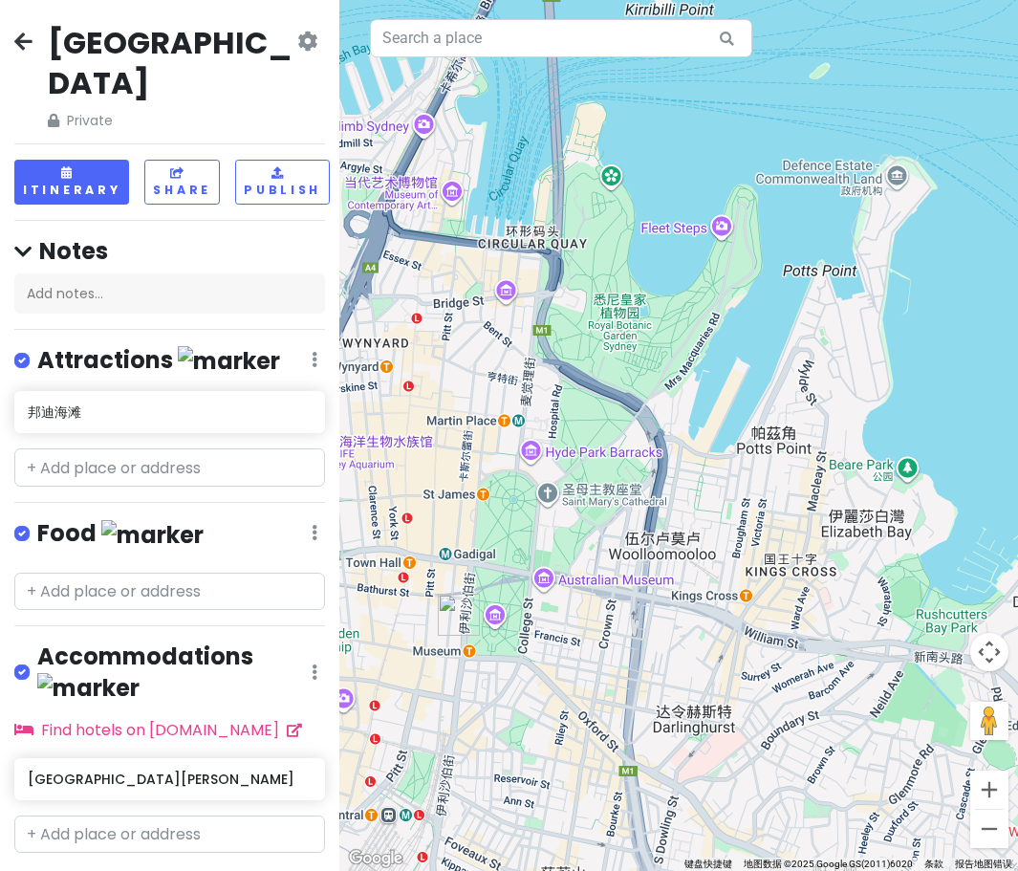
drag, startPoint x: 657, startPoint y: 528, endPoint x: 733, endPoint y: 534, distance: 75.7
click at [477, 534] on div at bounding box center [678, 435] width 678 height 871
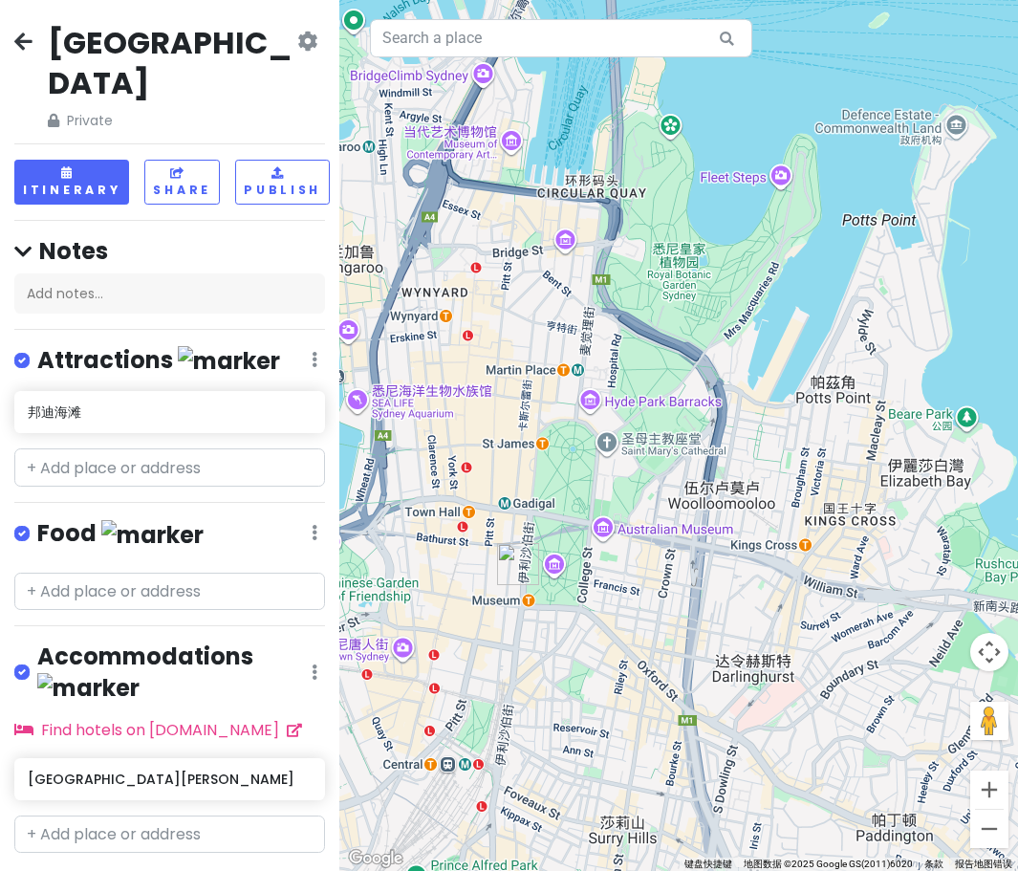
drag, startPoint x: 725, startPoint y: 533, endPoint x: 806, endPoint y: 458, distance: 110.2
click at [477, 458] on div at bounding box center [678, 435] width 678 height 871
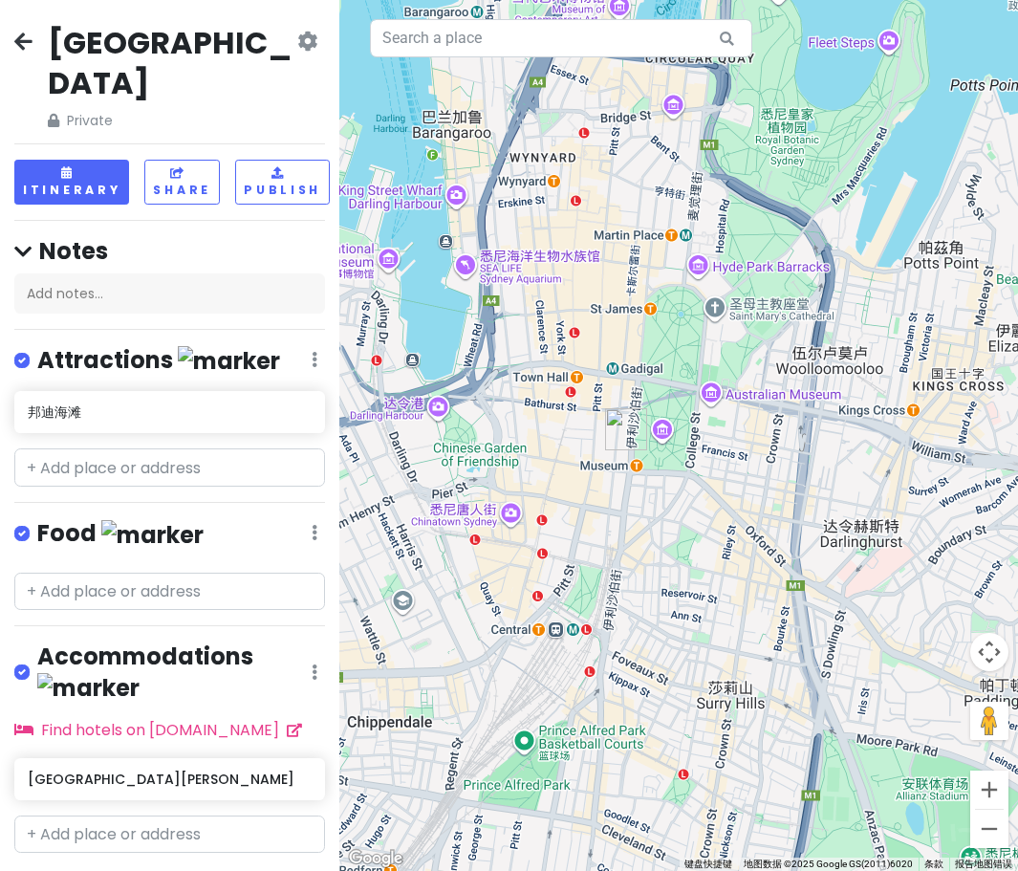
drag, startPoint x: 702, startPoint y: 496, endPoint x: 822, endPoint y: 347, distance: 191.0
click at [477, 347] on div at bounding box center [678, 435] width 678 height 871
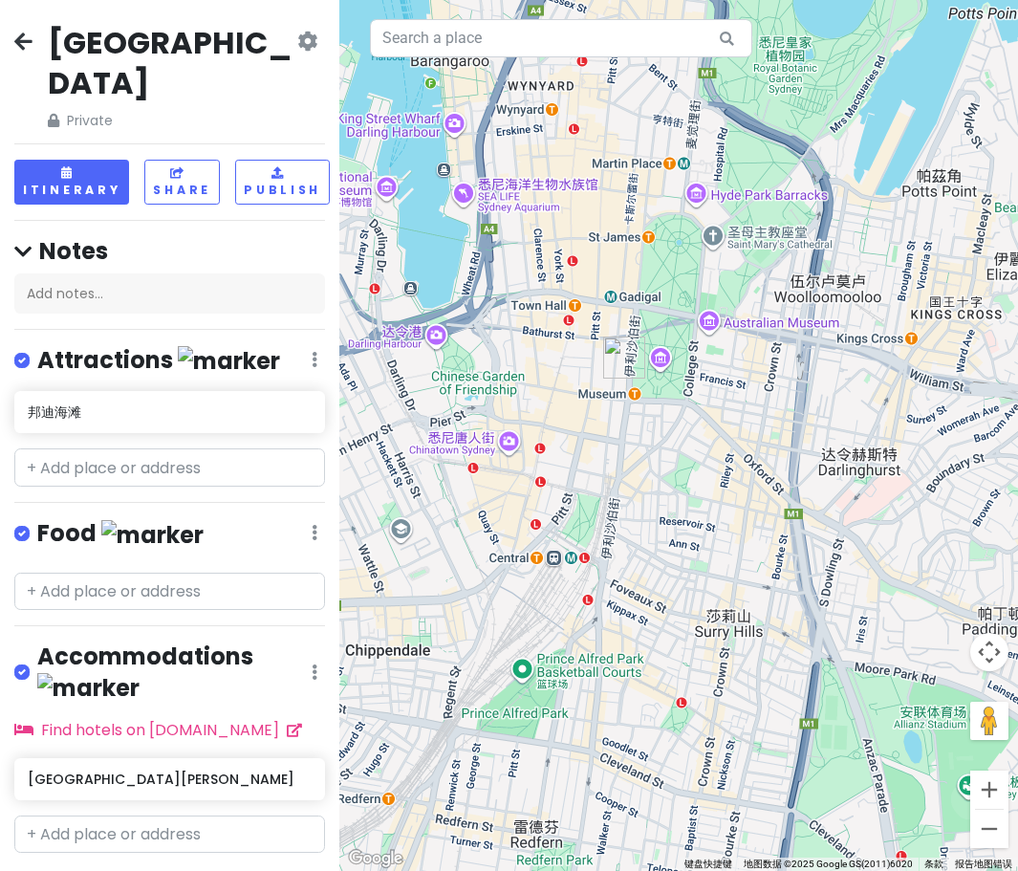
drag, startPoint x: 815, startPoint y: 527, endPoint x: 700, endPoint y: 356, distance: 205.7
click at [477, 356] on div at bounding box center [678, 435] width 678 height 871
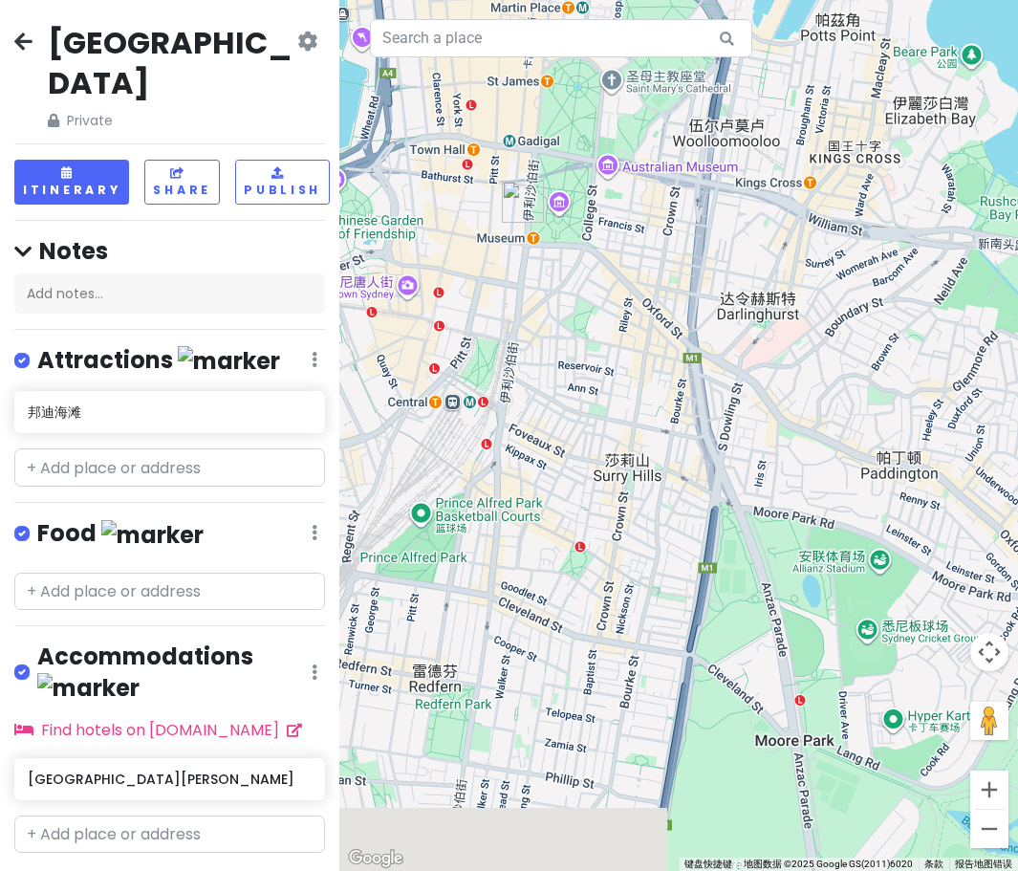
drag, startPoint x: 772, startPoint y: 517, endPoint x: 695, endPoint y: 327, distance: 205.3
click at [477, 327] on div at bounding box center [678, 435] width 678 height 871
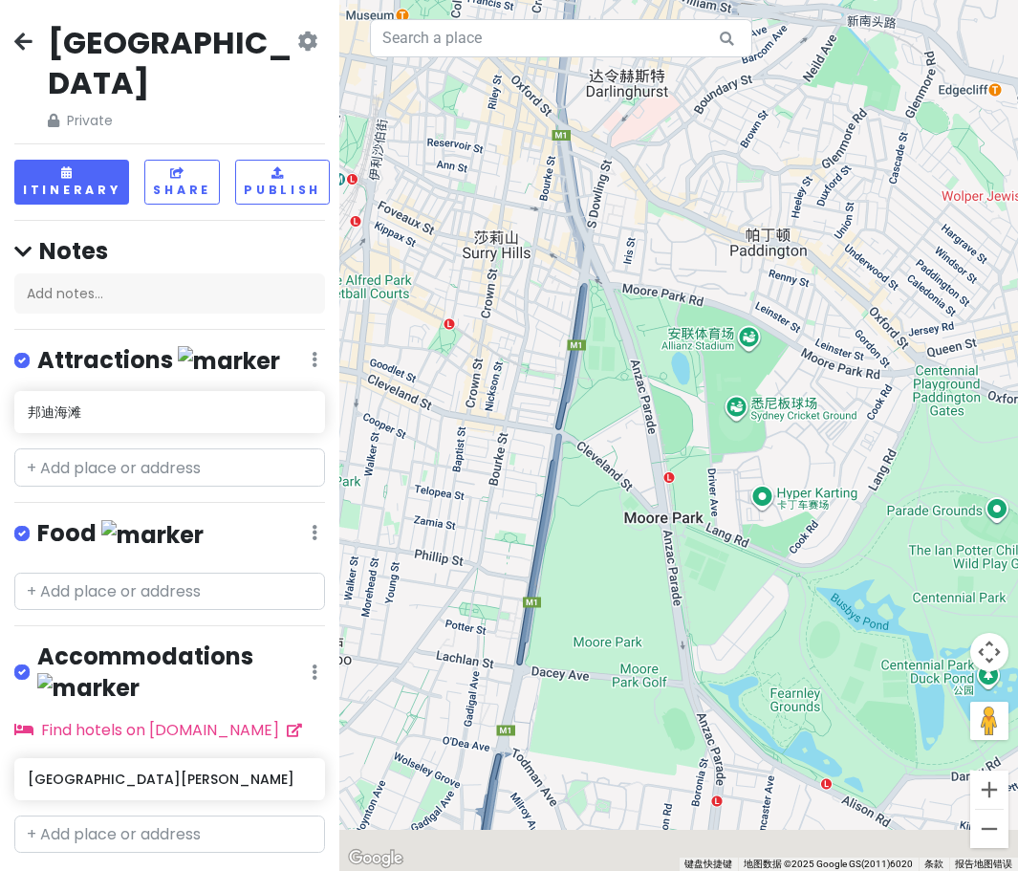
drag, startPoint x: 730, startPoint y: 475, endPoint x: 600, endPoint y: 402, distance: 148.9
click at [477, 402] on div at bounding box center [678, 435] width 678 height 871
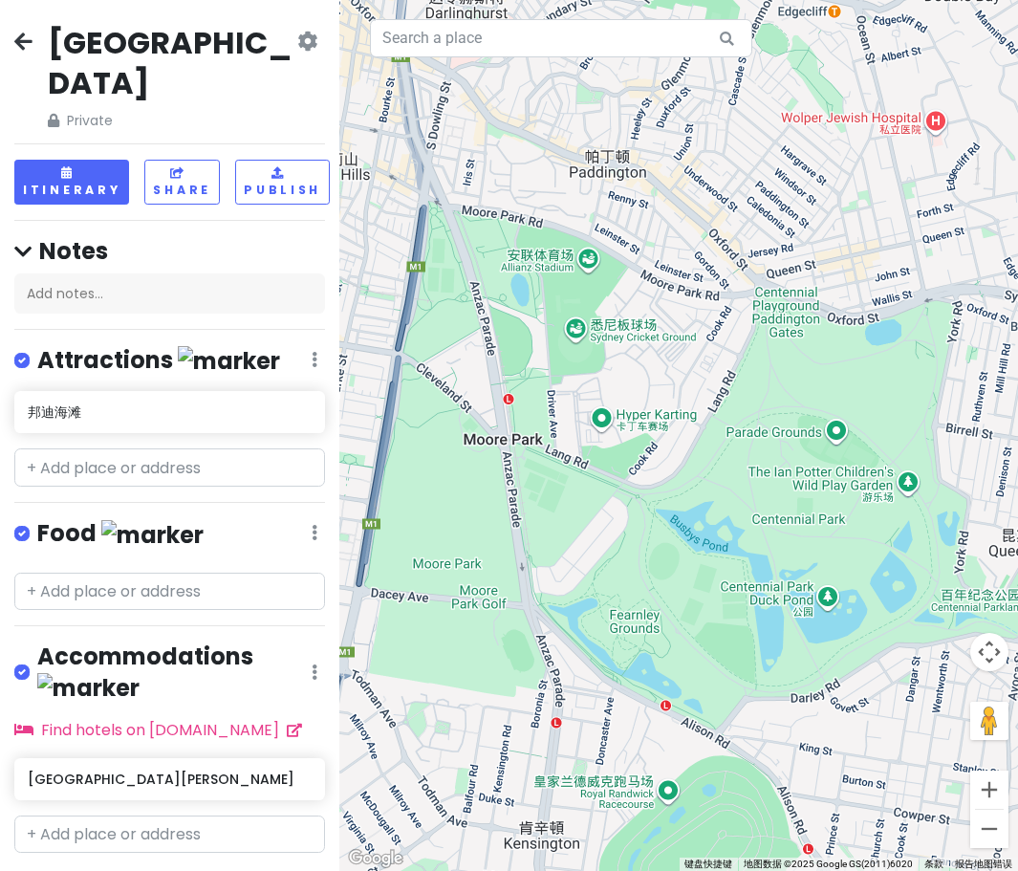
drag, startPoint x: 646, startPoint y: 411, endPoint x: 549, endPoint y: 359, distance: 109.4
click at [477, 359] on div at bounding box center [678, 435] width 678 height 871
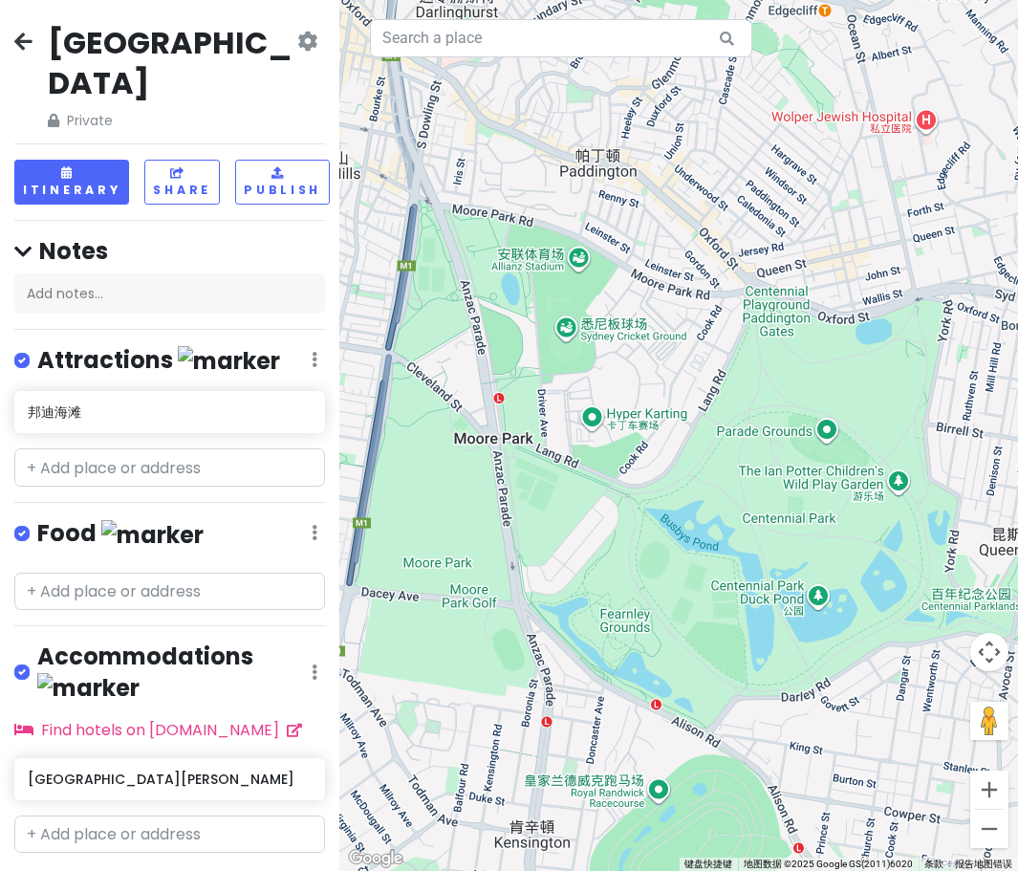
drag
click at [477, 371] on div at bounding box center [678, 435] width 678 height 871
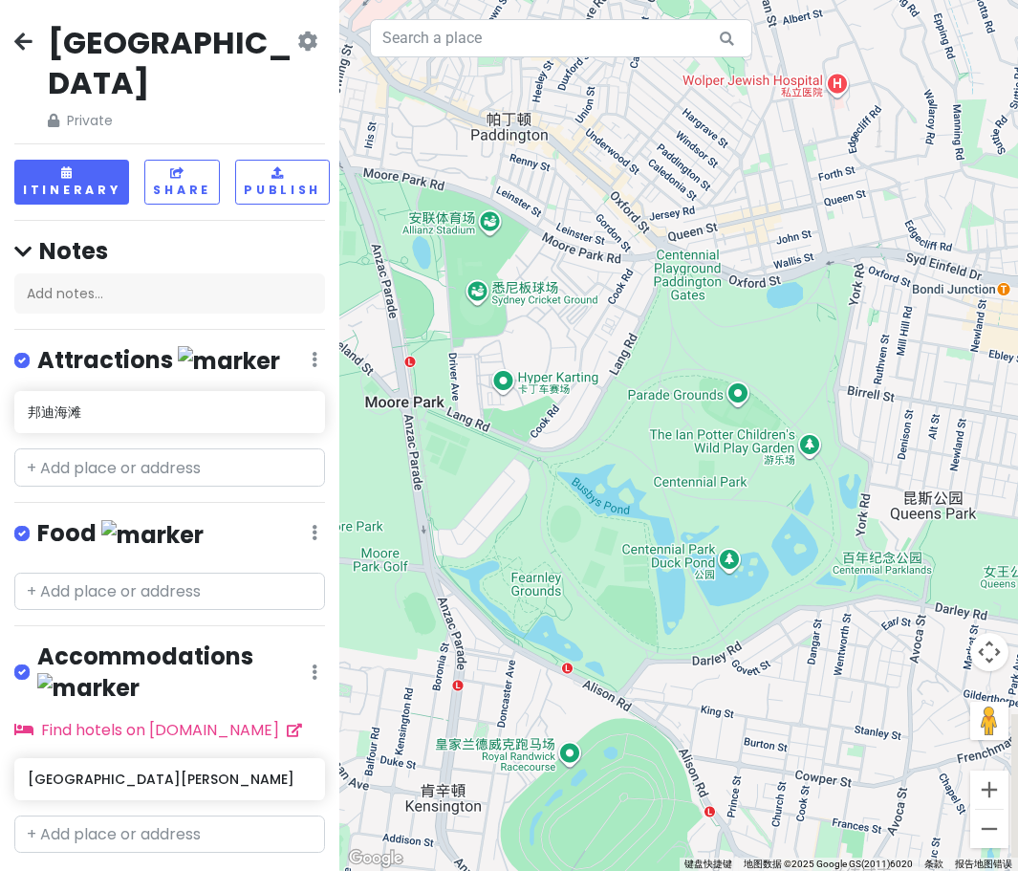
click at [477, 373] on div at bounding box center [678, 435] width 678 height 871
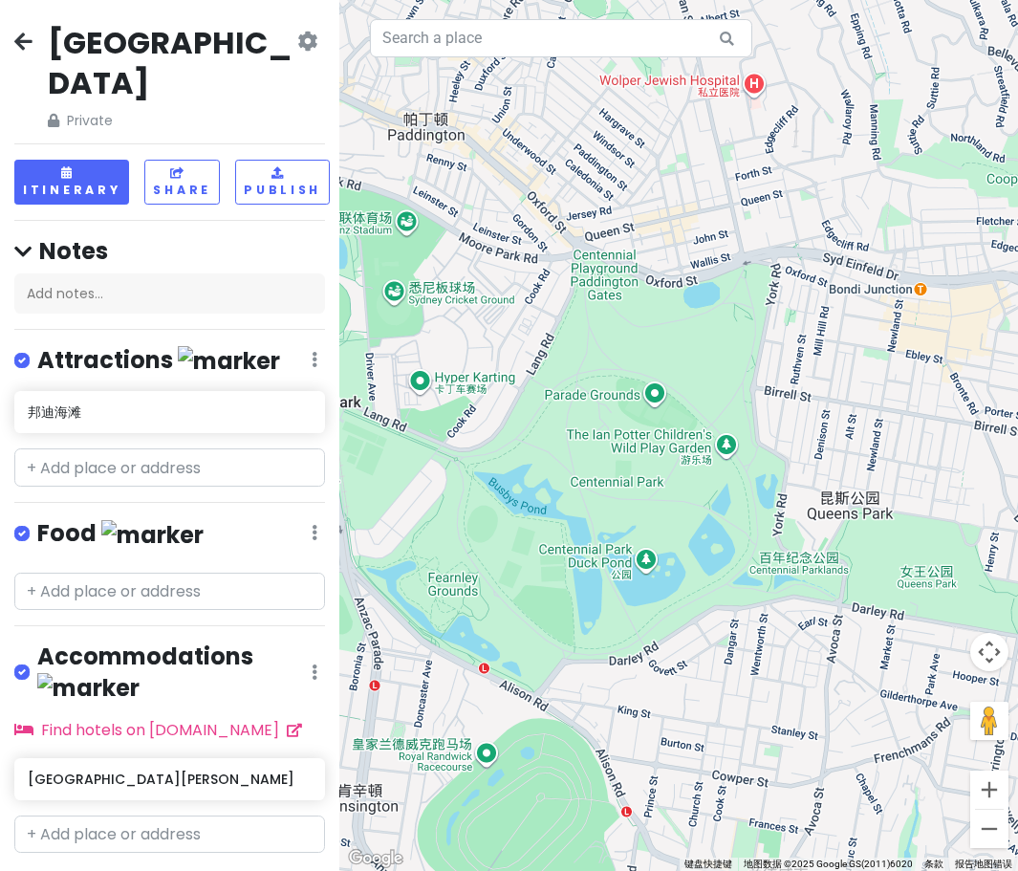
click at [477, 394] on div at bounding box center [678, 435] width 678 height 871
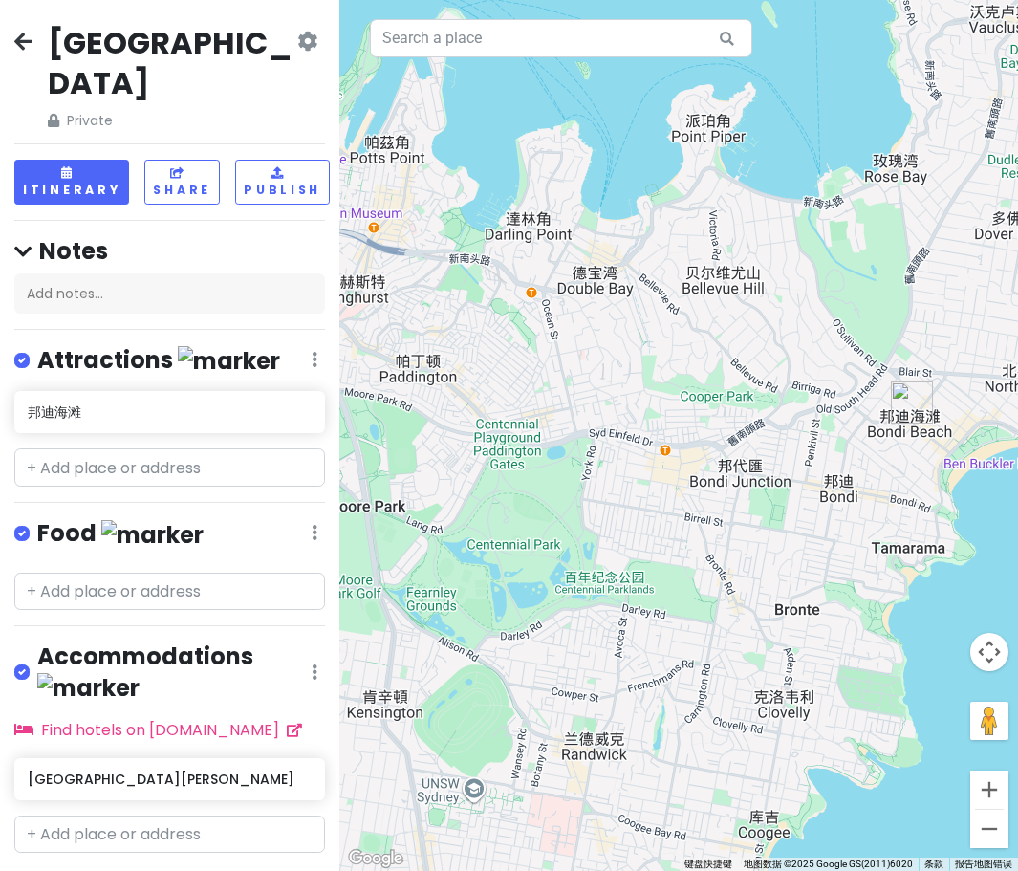
drag, startPoint x: 629, startPoint y: 387, endPoint x: 478, endPoint y: 536, distance: 212.2
click at [477, 536] on div at bounding box center [678, 435] width 678 height 871
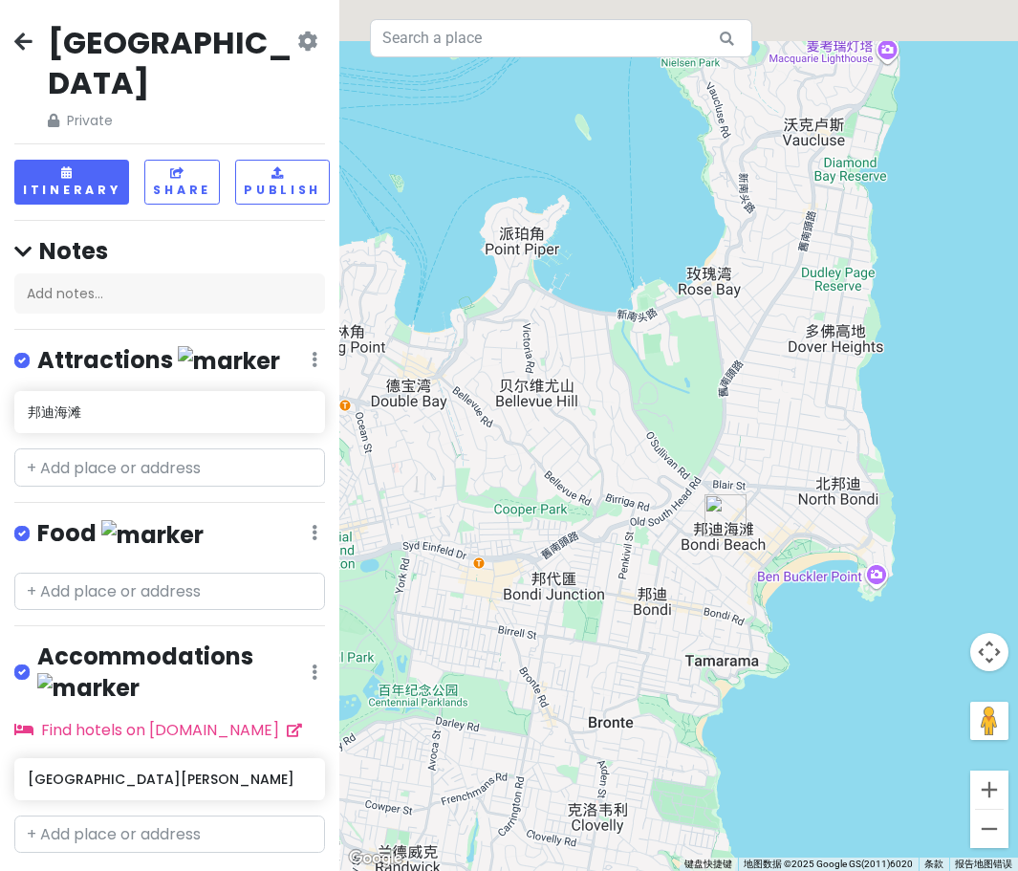
click at [477, 516] on div at bounding box center [678, 435] width 678 height 871
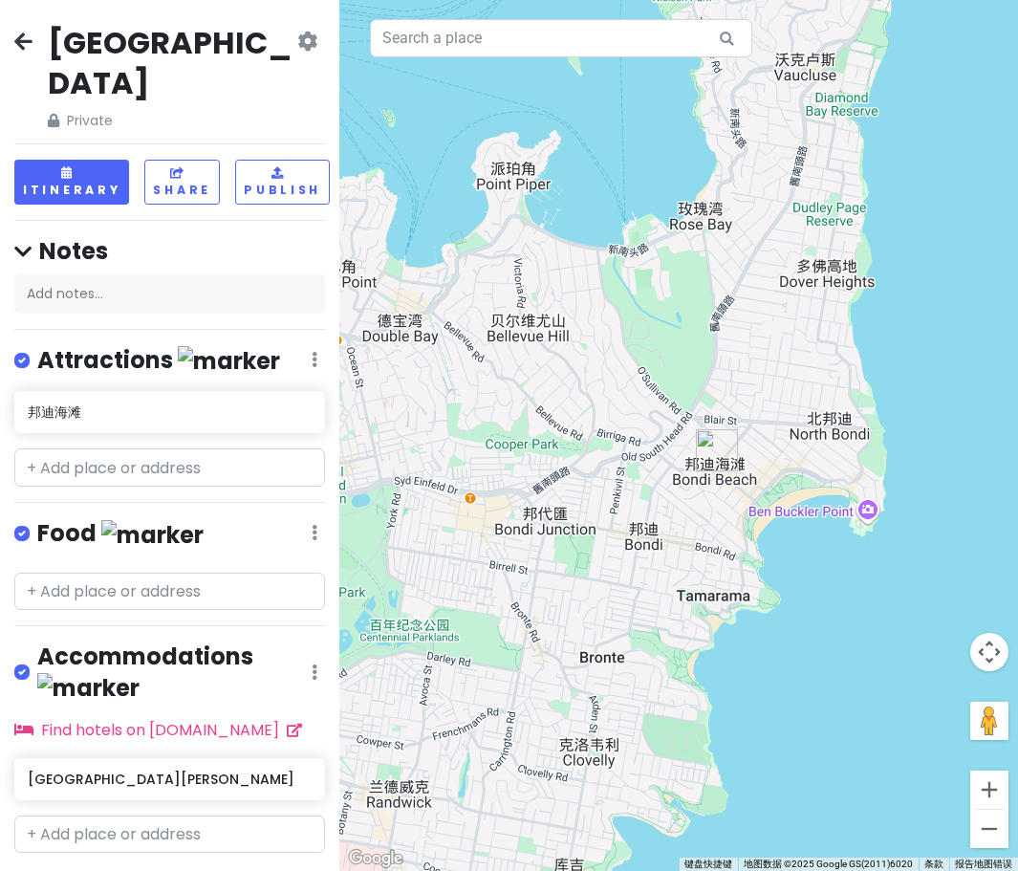
drag, startPoint x: 711, startPoint y: 577, endPoint x: 819, endPoint y: 368, distance: 235.5
click at [477, 368] on div at bounding box center [678, 435] width 678 height 871
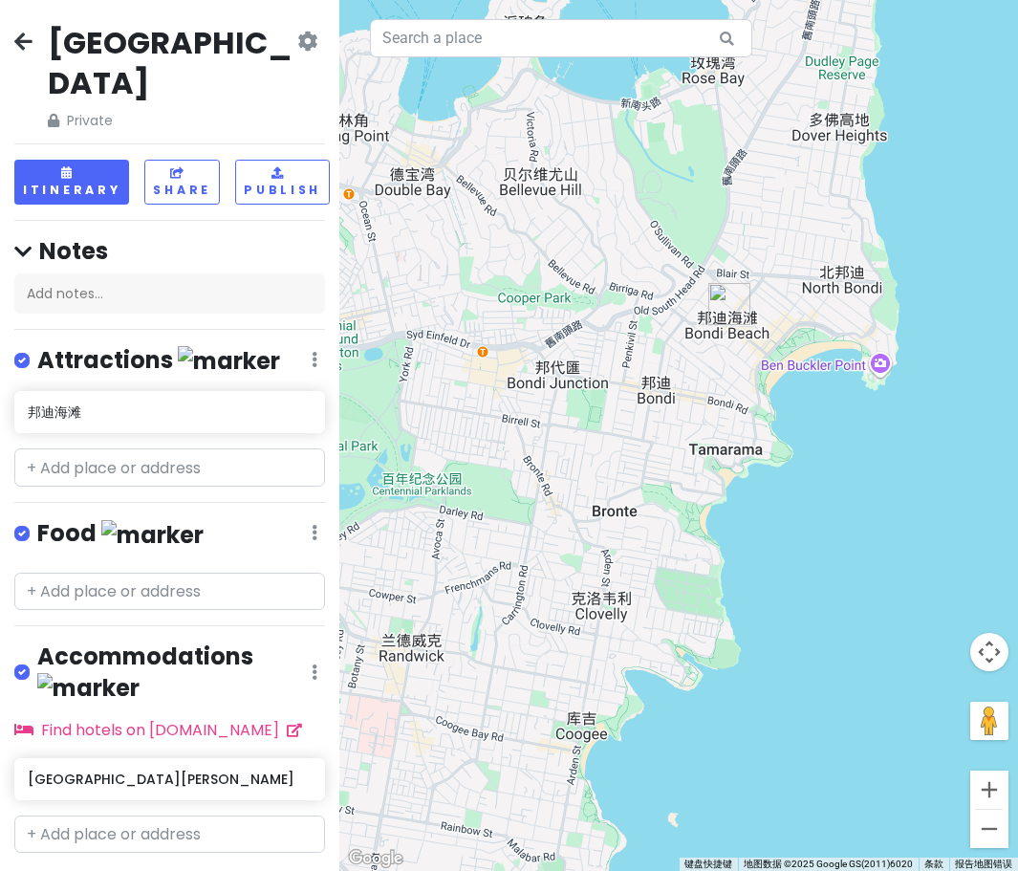
drag, startPoint x: 803, startPoint y: 459, endPoint x: 799, endPoint y: 355, distance: 103.3
click at [477, 355] on div at bounding box center [678, 435] width 678 height 871
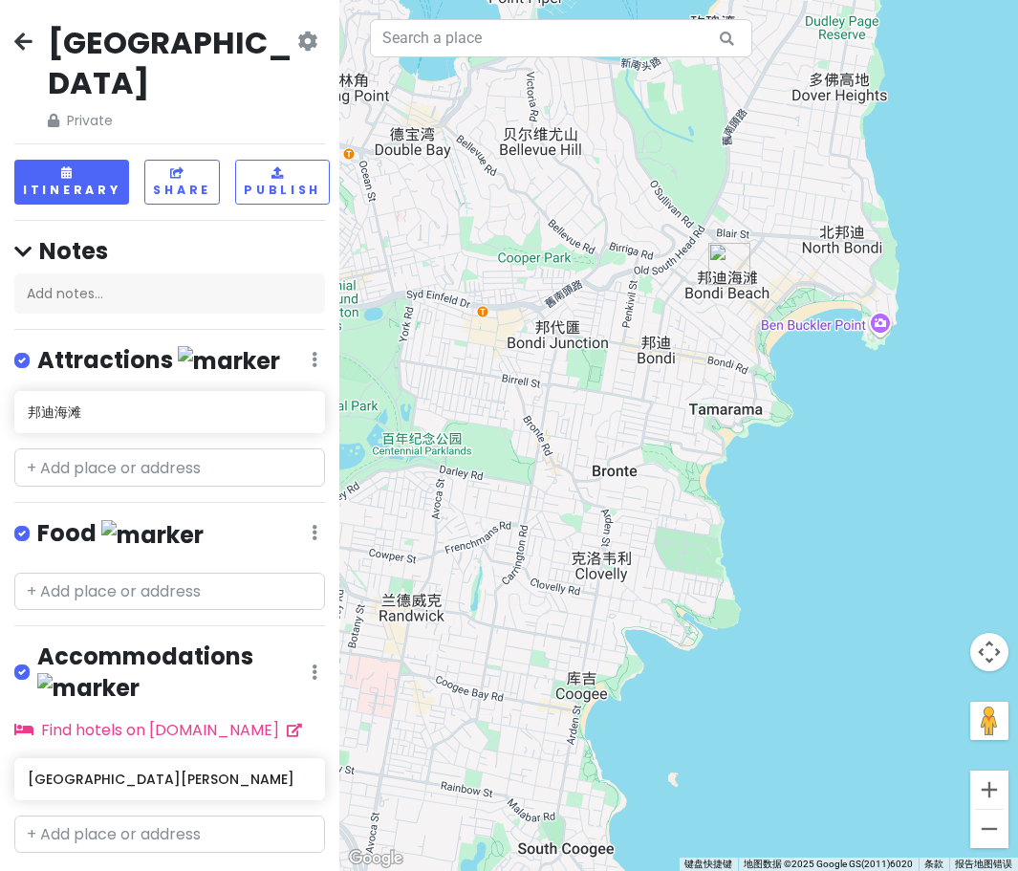
drag, startPoint x: 801, startPoint y: 442, endPoint x: 801, endPoint y: 400, distance: 42.0
click at [477, 400] on div at bounding box center [678, 435] width 678 height 871
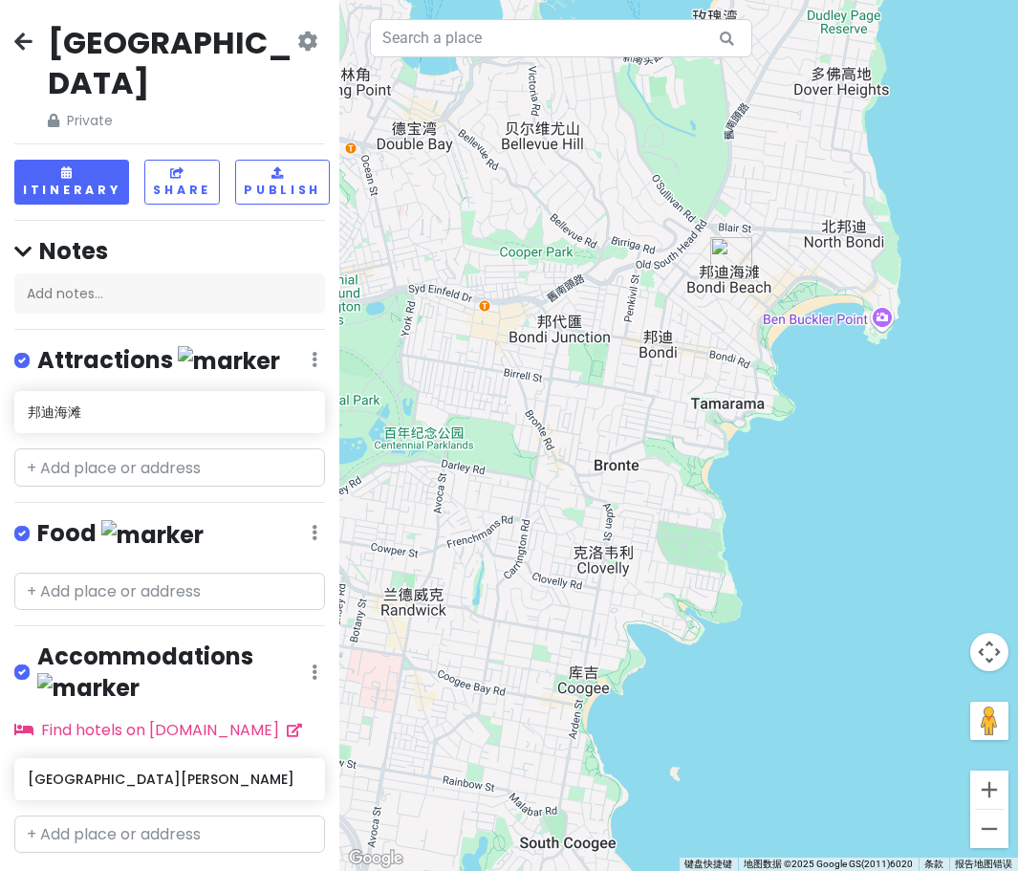
click at [477, 450] on div at bounding box center [678, 435] width 678 height 871
